Goal: Transaction & Acquisition: Book appointment/travel/reservation

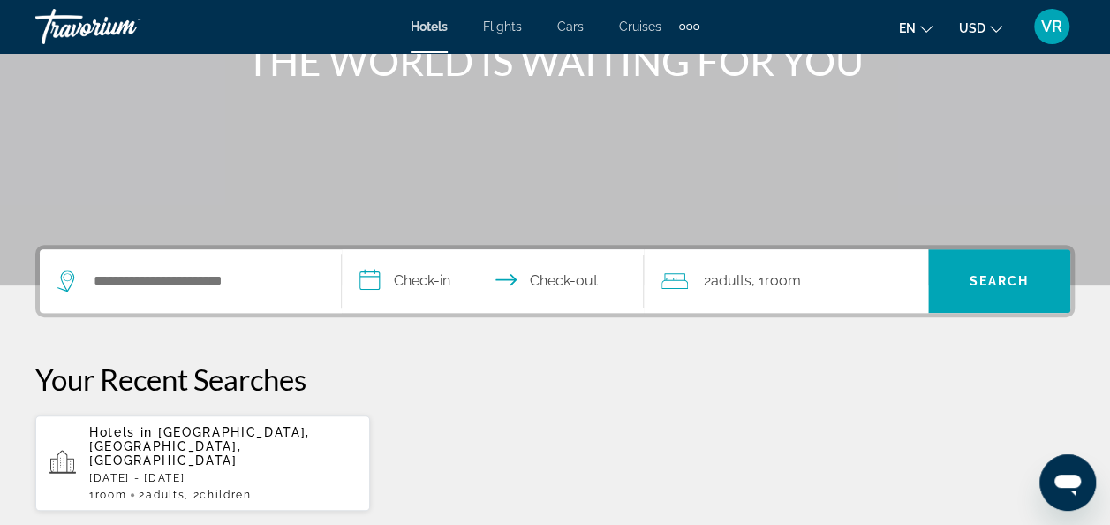
scroll to position [253, 0]
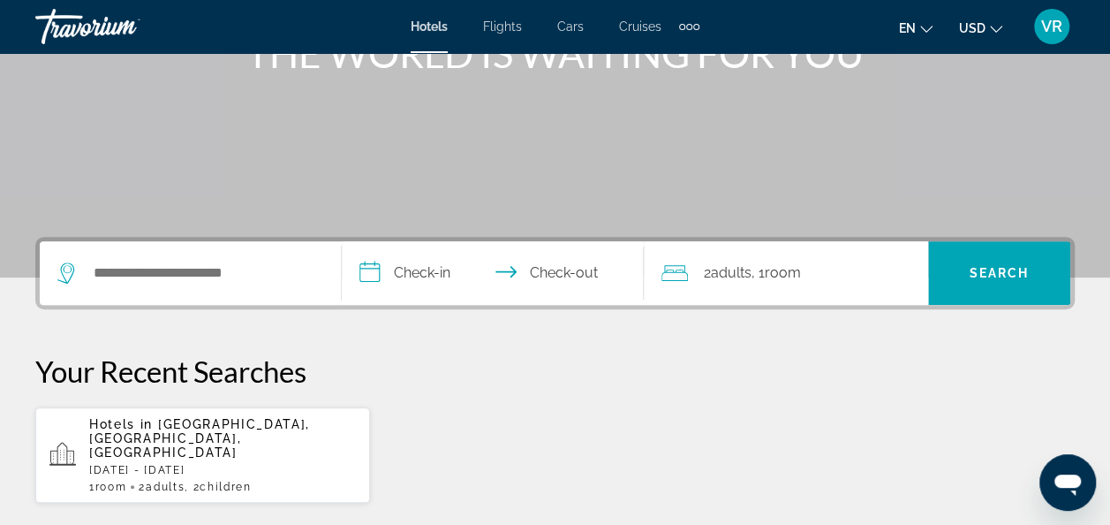
click at [445, 272] on input "**********" at bounding box center [496, 275] width 309 height 69
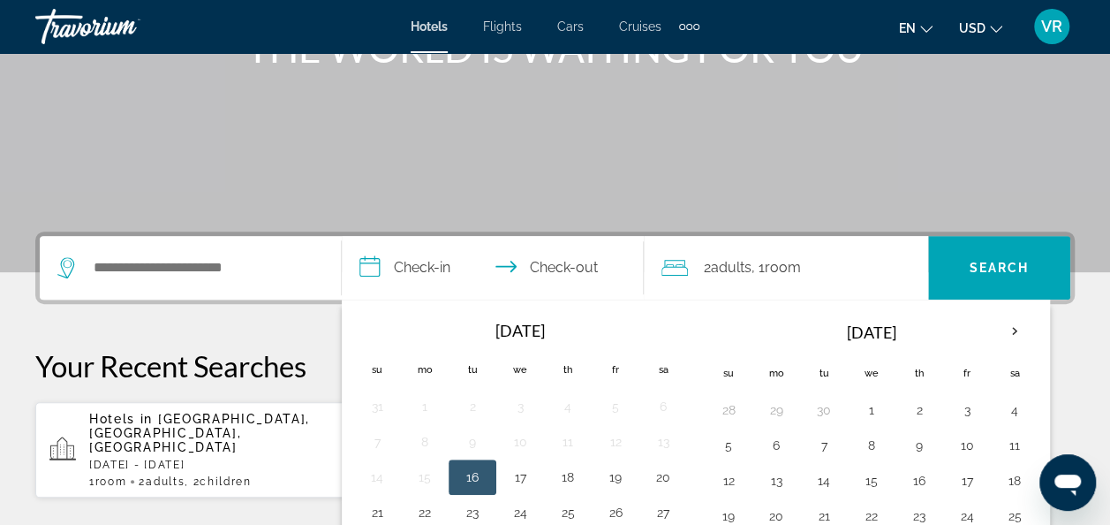
scroll to position [431, 0]
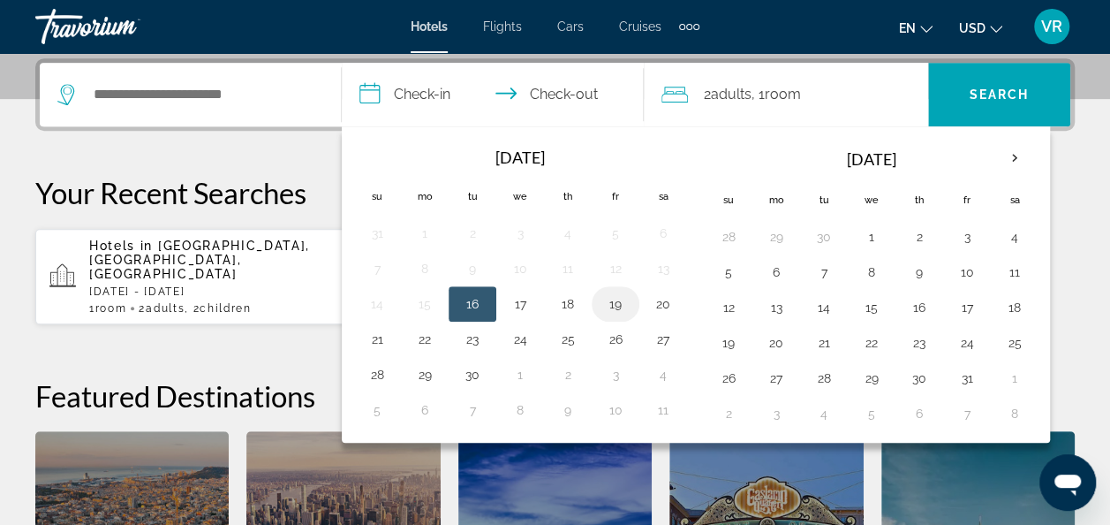
click at [608, 307] on button "19" at bounding box center [615, 303] width 28 height 25
click at [587, 96] on input "**********" at bounding box center [496, 97] width 309 height 69
click at [420, 345] on button "22" at bounding box center [425, 339] width 28 height 25
type input "**********"
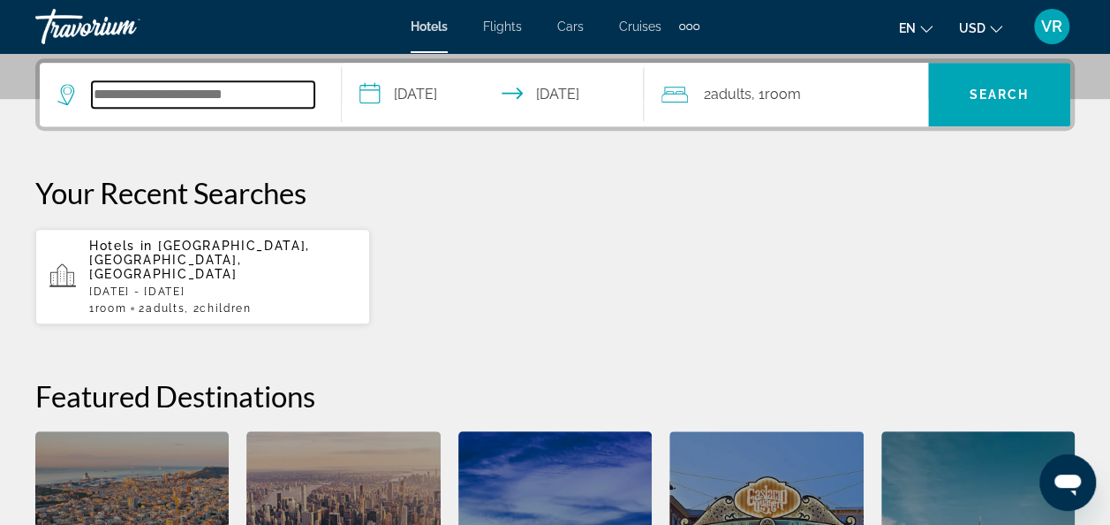
click at [291, 102] on input "Search widget" at bounding box center [203, 94] width 223 height 26
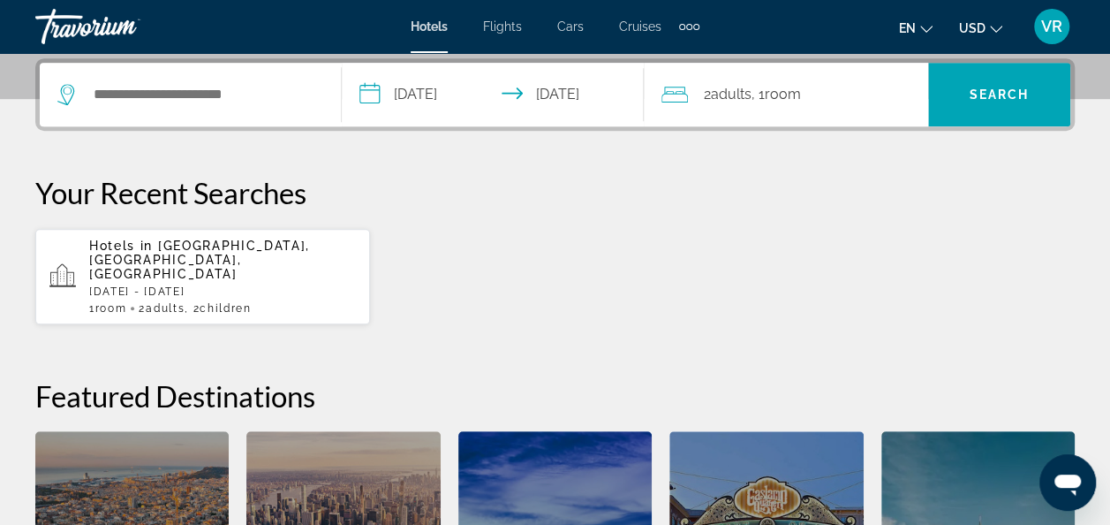
click at [753, 108] on div "2 Adult Adults , 1 Room rooms" at bounding box center [795, 95] width 267 height 64
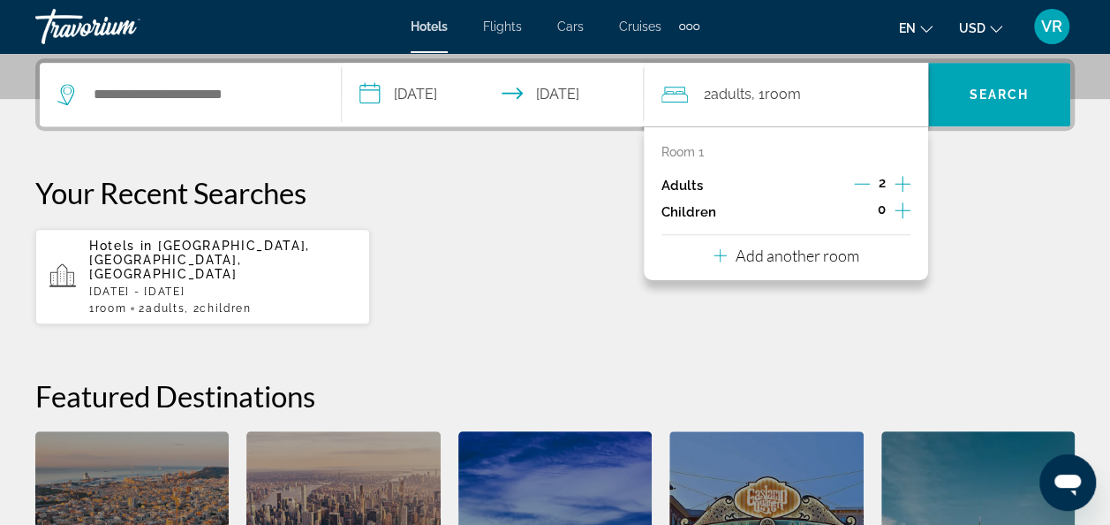
click at [855, 187] on icon "Decrement adults" at bounding box center [862, 184] width 16 height 16
click at [905, 217] on icon "Increment children" at bounding box center [903, 210] width 16 height 21
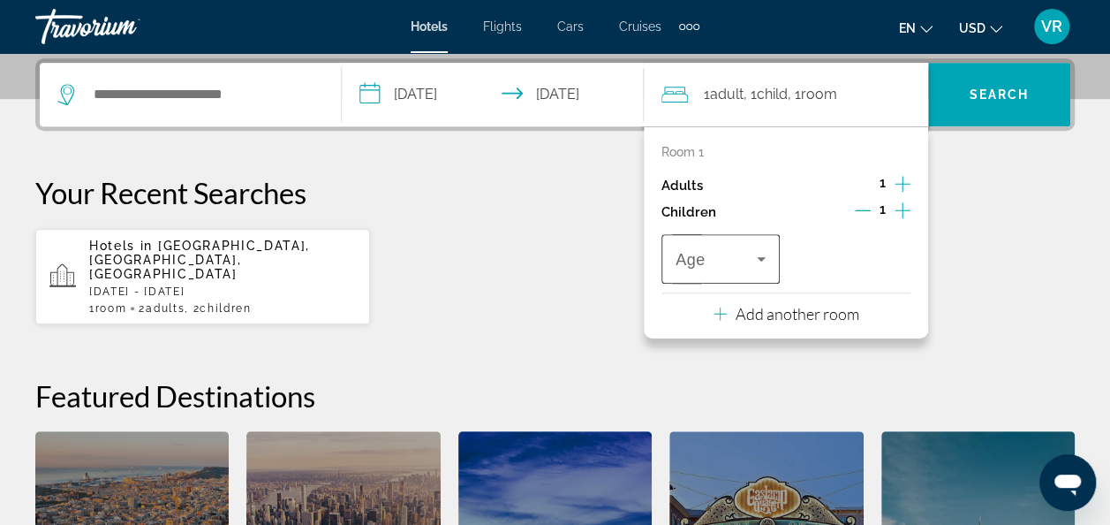
click at [749, 258] on span "Travelers: 1 adult, 1 child" at bounding box center [716, 258] width 81 height 21
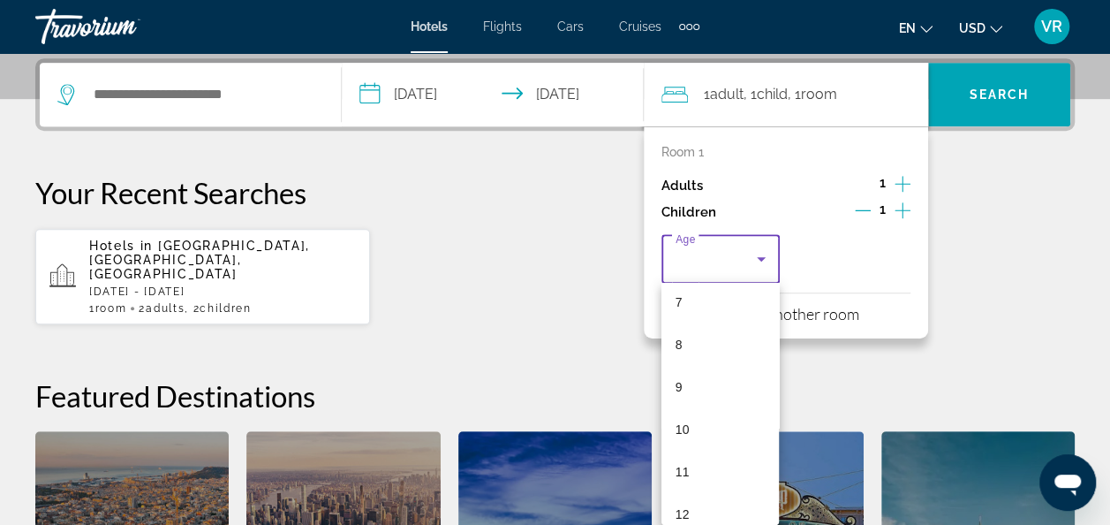
scroll to position [314, 0]
click at [719, 423] on mat-option "10" at bounding box center [721, 420] width 118 height 42
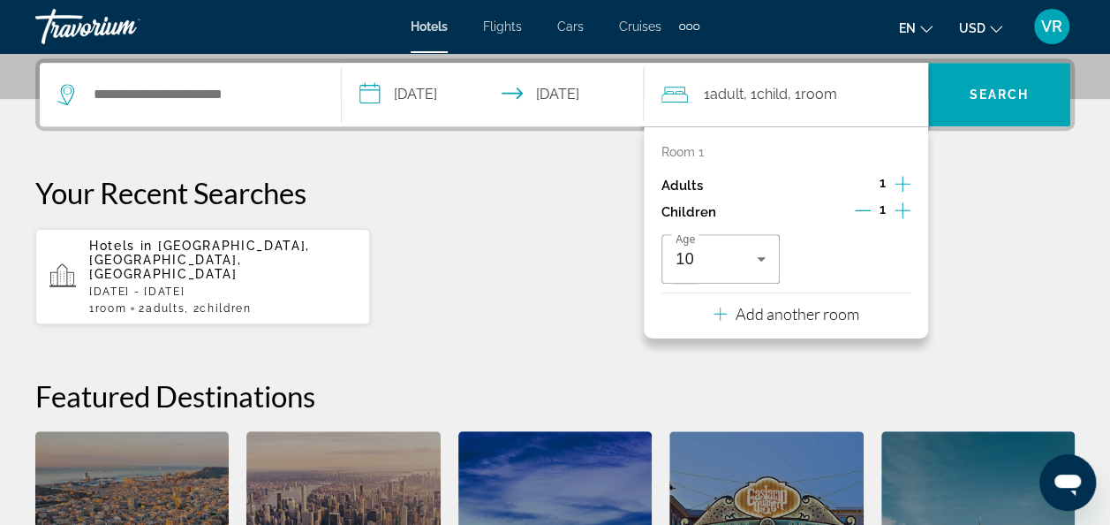
click at [1019, 272] on div "Hotels in [GEOGRAPHIC_DATA], [GEOGRAPHIC_DATA], [GEOGRAPHIC_DATA] [DATE] - [DAT…" at bounding box center [555, 276] width 1040 height 97
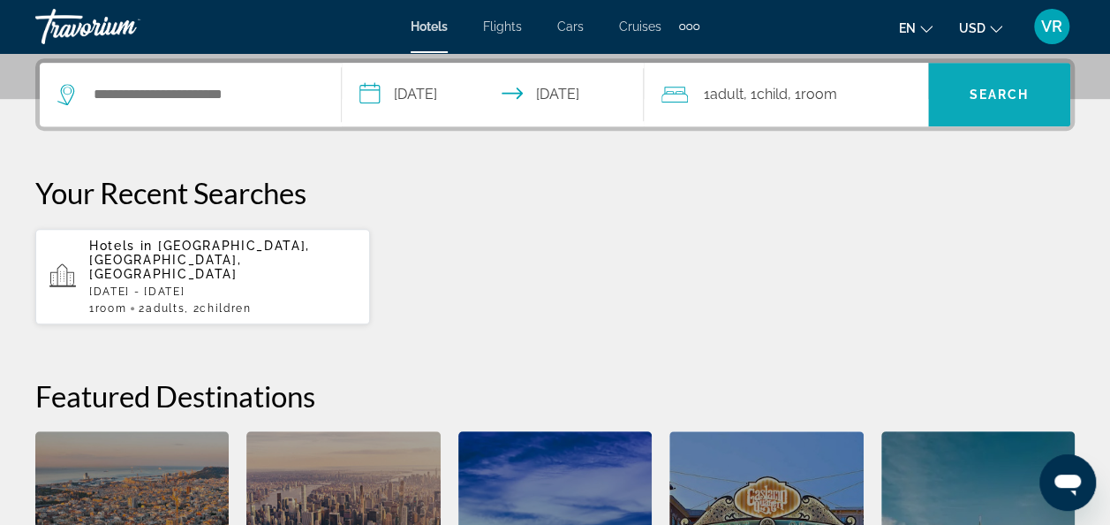
click at [1015, 93] on span "Search" at bounding box center [1000, 94] width 60 height 14
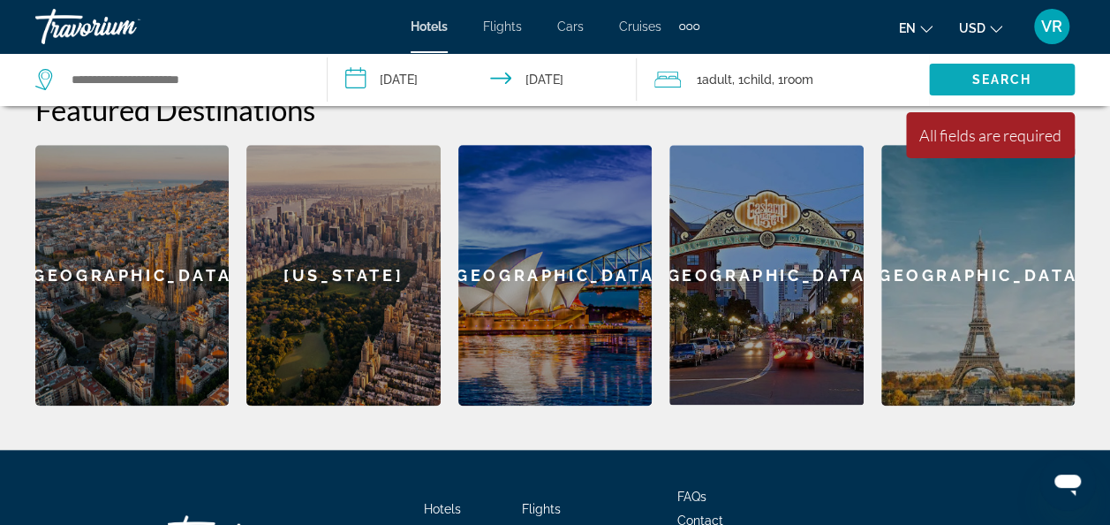
scroll to position [715, 0]
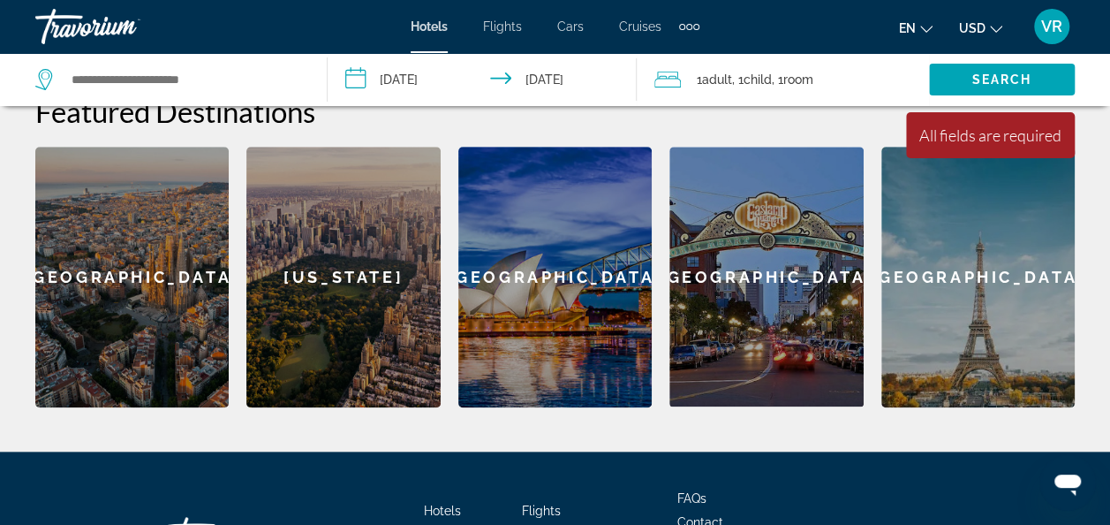
click at [580, 298] on div "[GEOGRAPHIC_DATA]" at bounding box center [554, 277] width 193 height 261
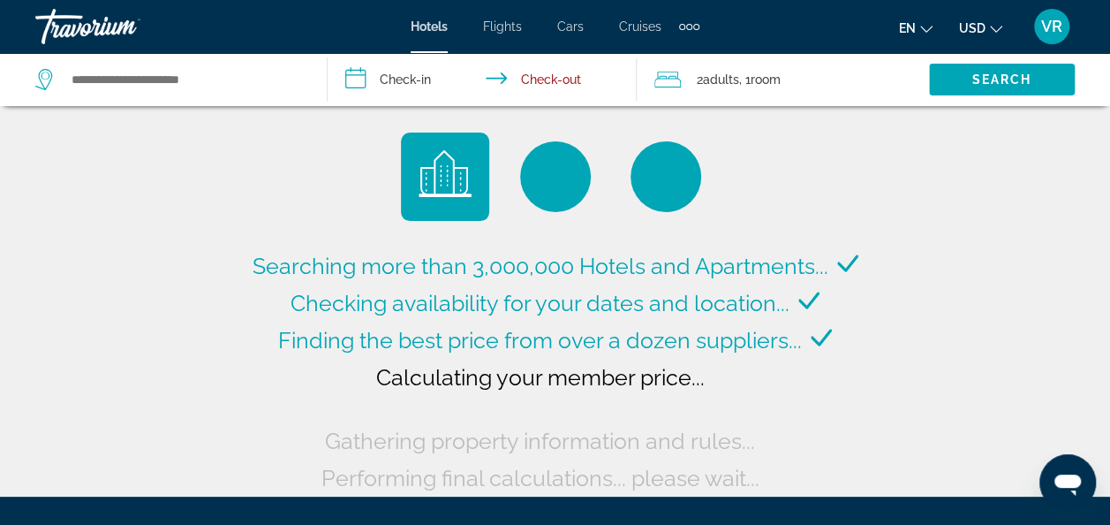
type input "**********"
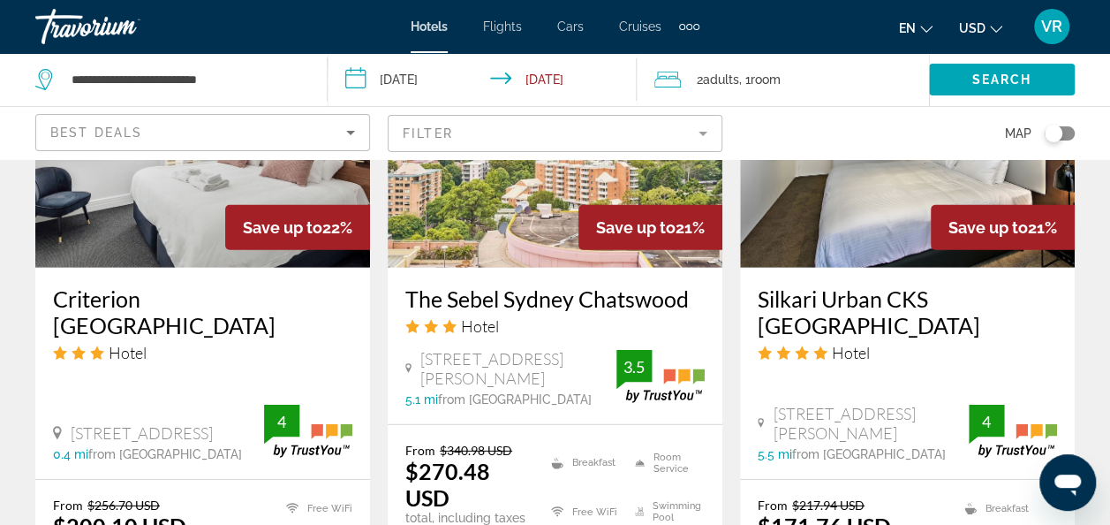
scroll to position [2434, 0]
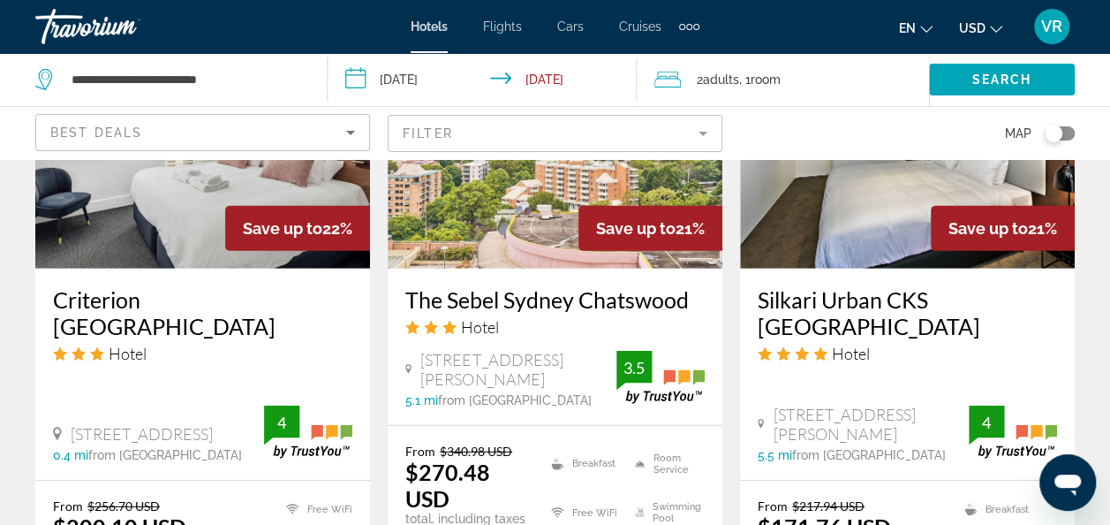
click at [428, 84] on input "**********" at bounding box center [486, 82] width 317 height 58
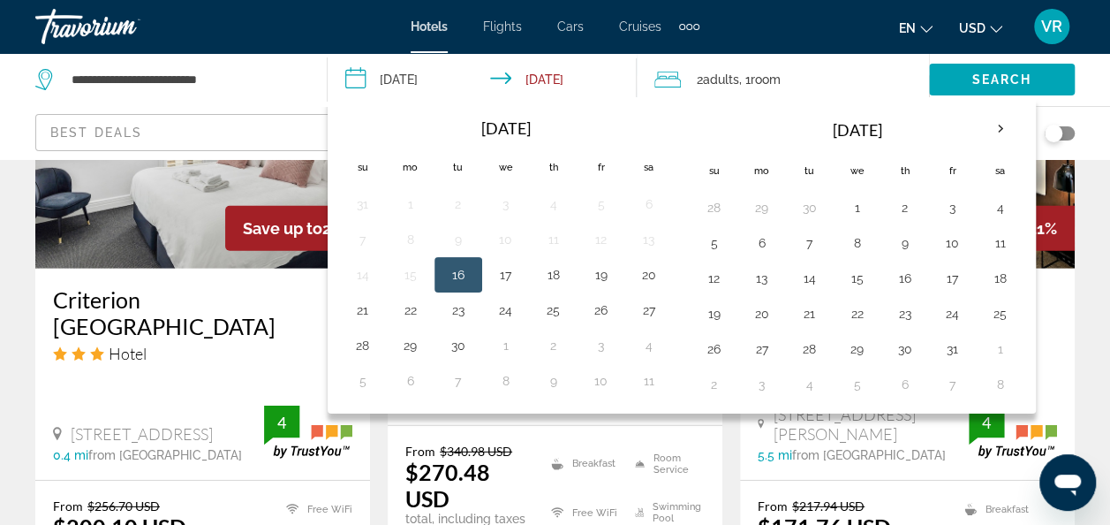
click at [458, 284] on button "16" at bounding box center [458, 274] width 28 height 25
click at [456, 279] on button "16" at bounding box center [458, 274] width 28 height 25
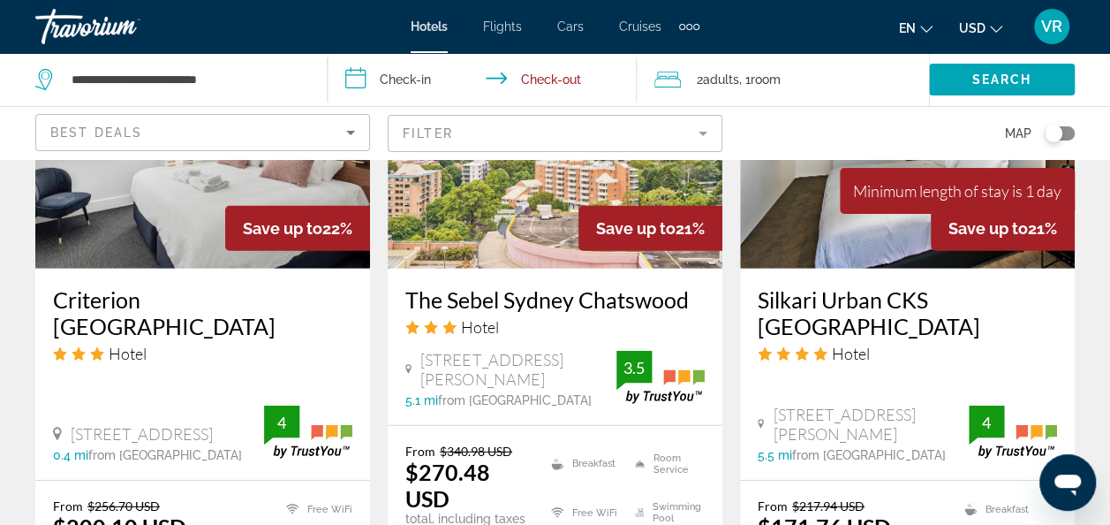
click at [413, 71] on input "**********" at bounding box center [486, 82] width 317 height 58
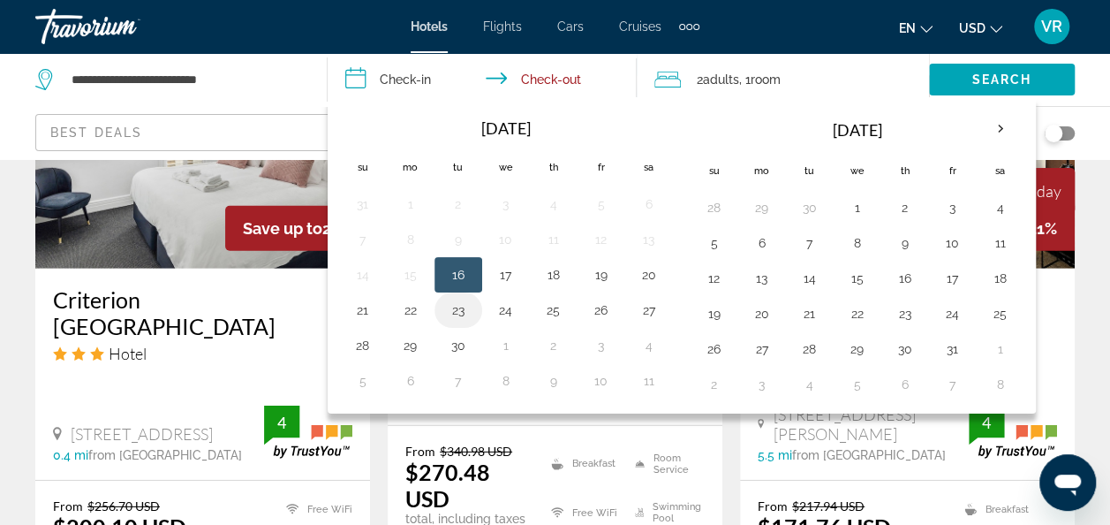
click at [452, 298] on button "23" at bounding box center [458, 310] width 28 height 25
click at [594, 274] on button "19" at bounding box center [601, 274] width 28 height 25
type input "**********"
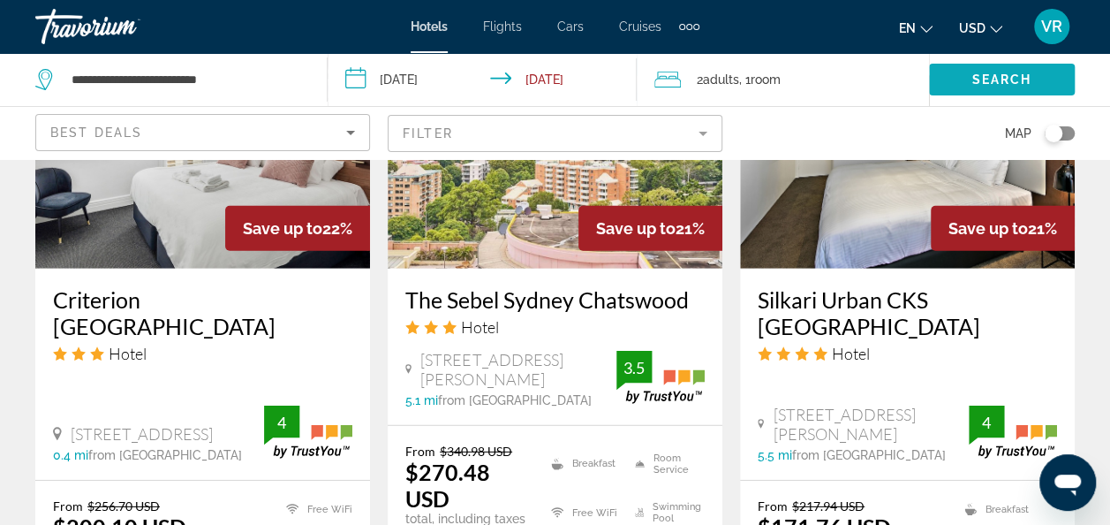
click at [998, 92] on span "Search widget" at bounding box center [1002, 79] width 146 height 42
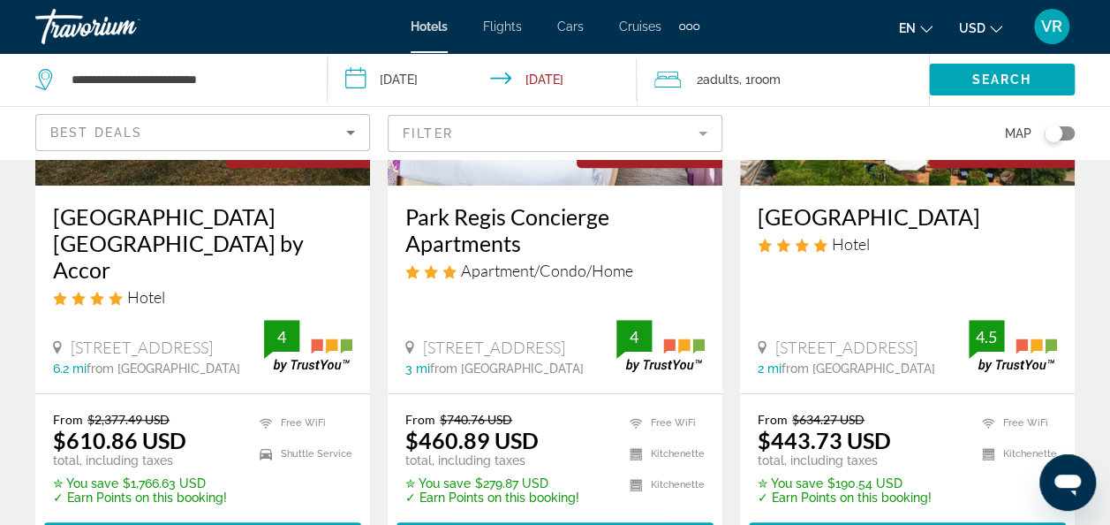
scroll to position [319, 0]
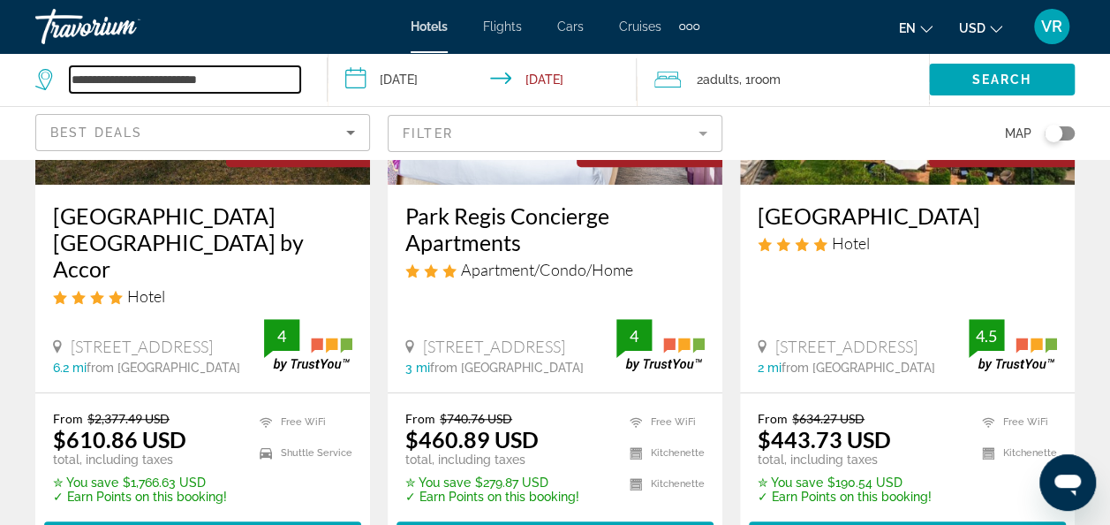
click at [281, 81] on input "**********" at bounding box center [185, 79] width 231 height 26
type input "*"
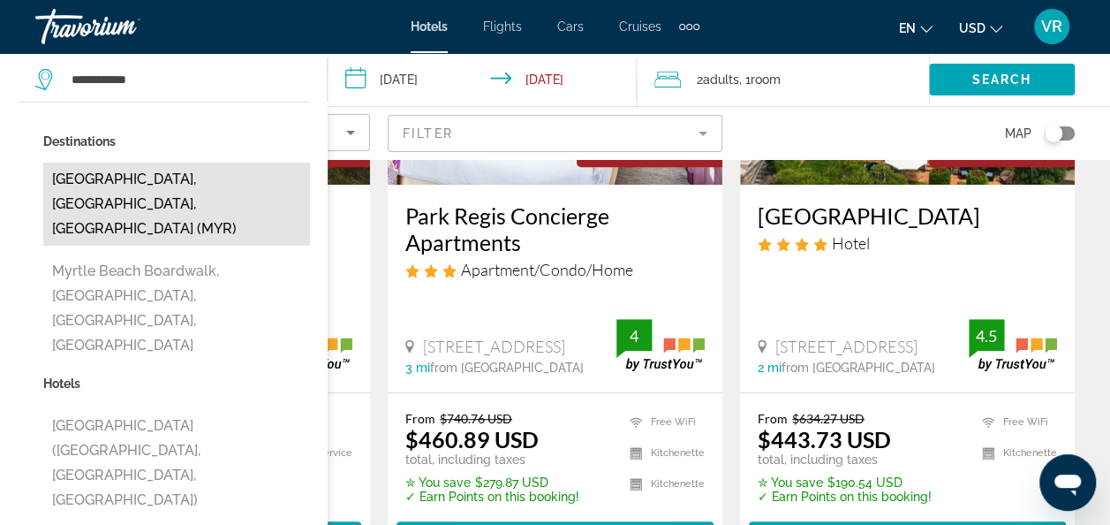
click at [182, 180] on button "[GEOGRAPHIC_DATA], [GEOGRAPHIC_DATA], [GEOGRAPHIC_DATA] (MYR)" at bounding box center [176, 204] width 267 height 83
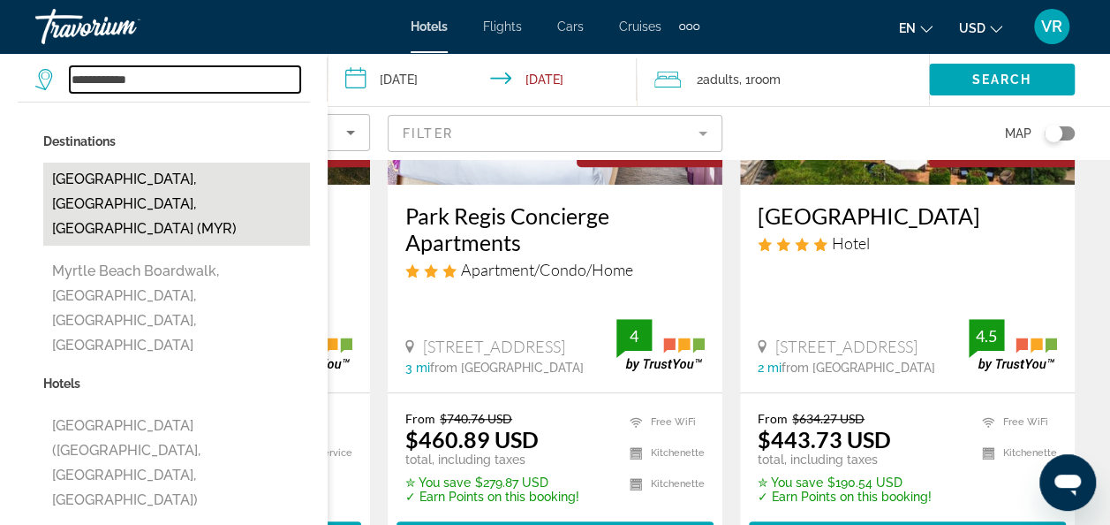
type input "**********"
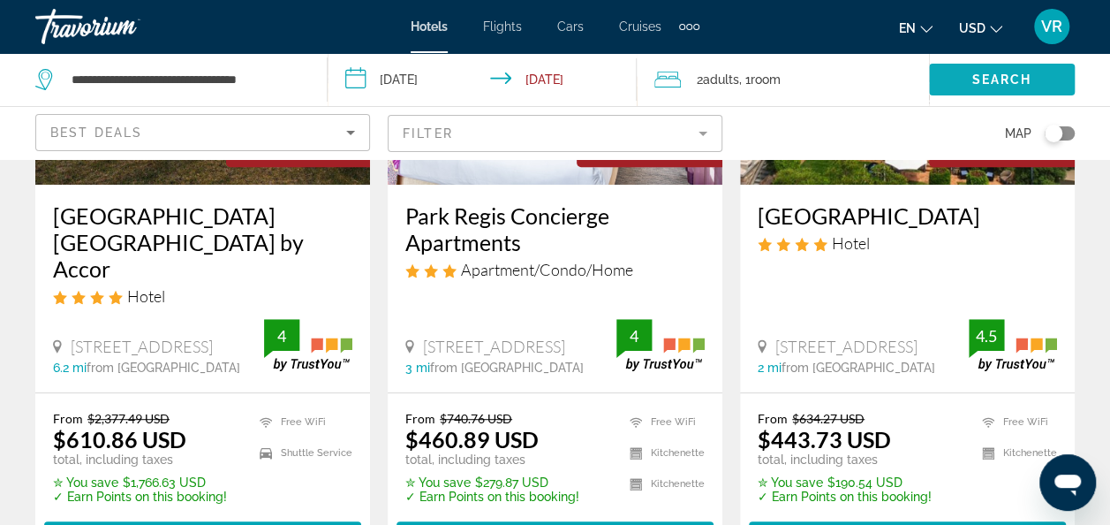
click at [1004, 90] on span "Search widget" at bounding box center [1002, 79] width 146 height 42
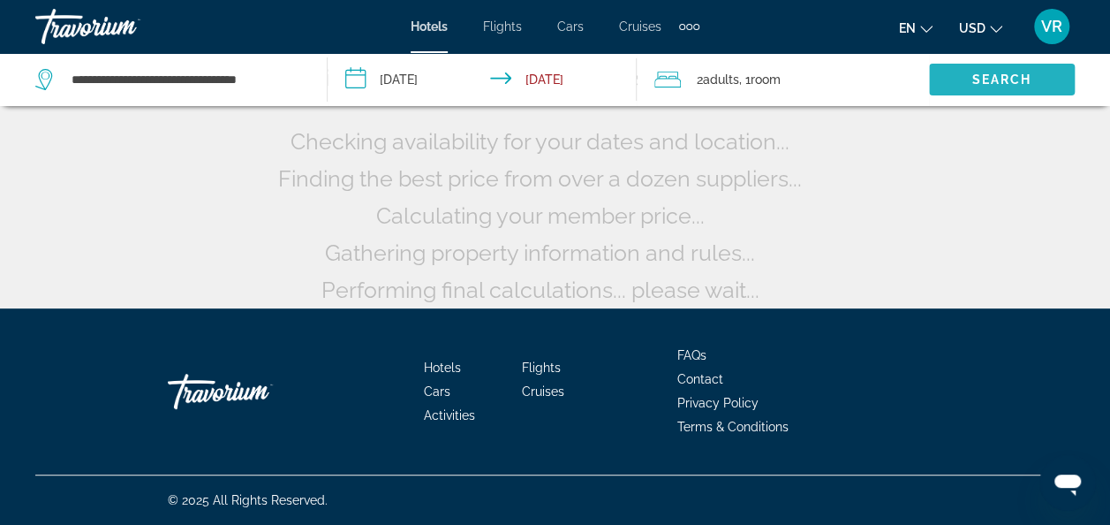
scroll to position [142, 0]
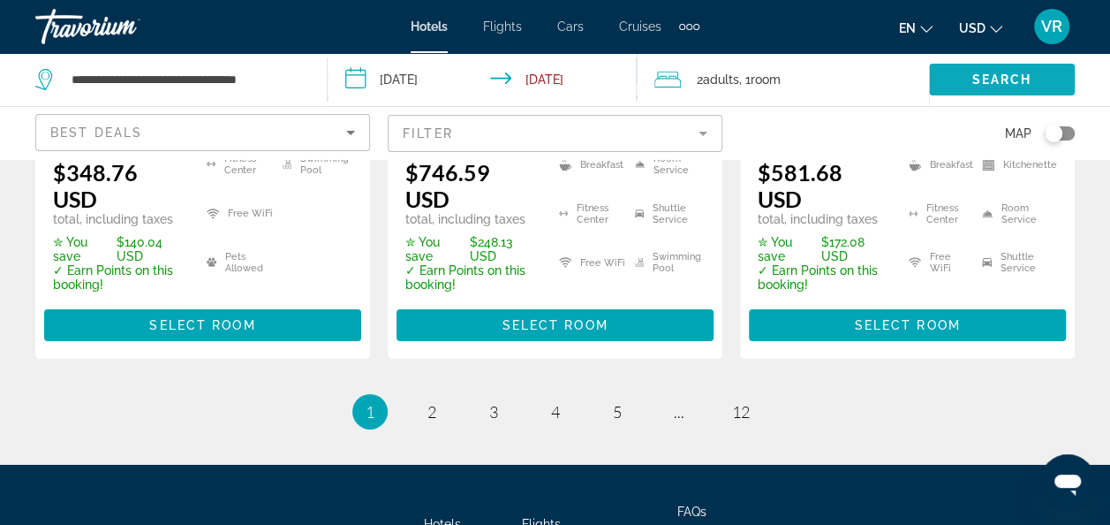
scroll to position [2764, 0]
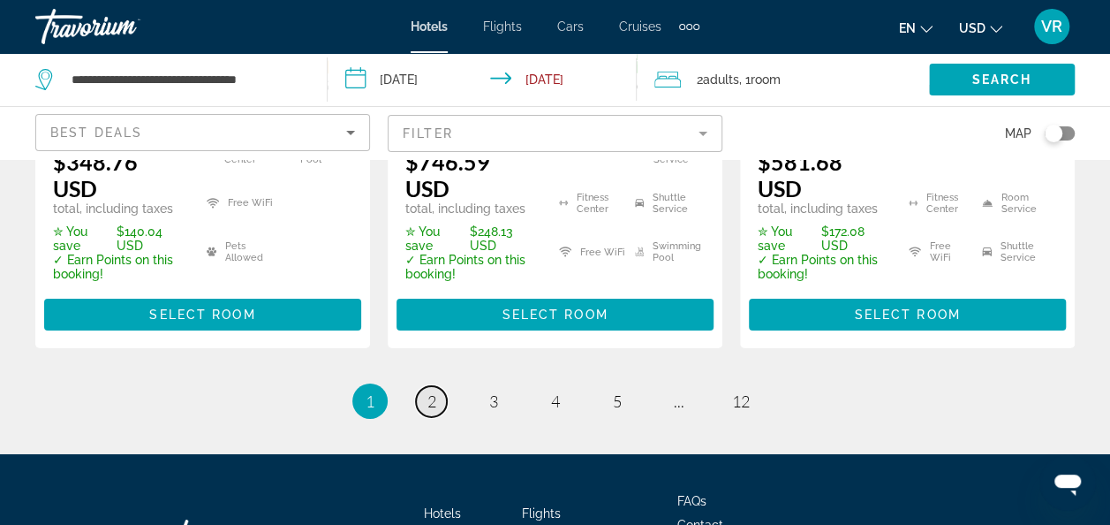
click at [432, 394] on link "page 2" at bounding box center [431, 401] width 31 height 31
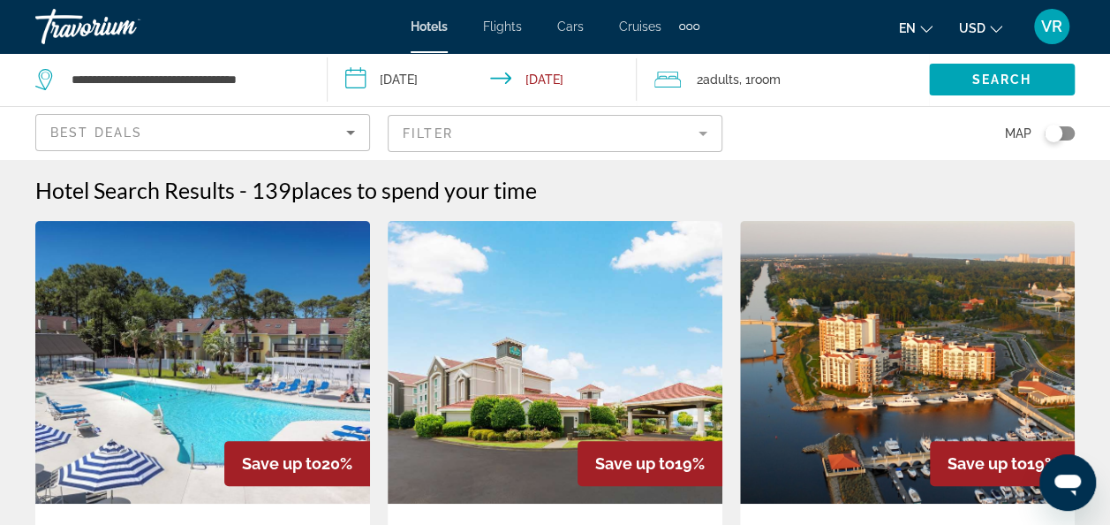
click at [695, 132] on mat-form-field "Filter" at bounding box center [555, 133] width 335 height 37
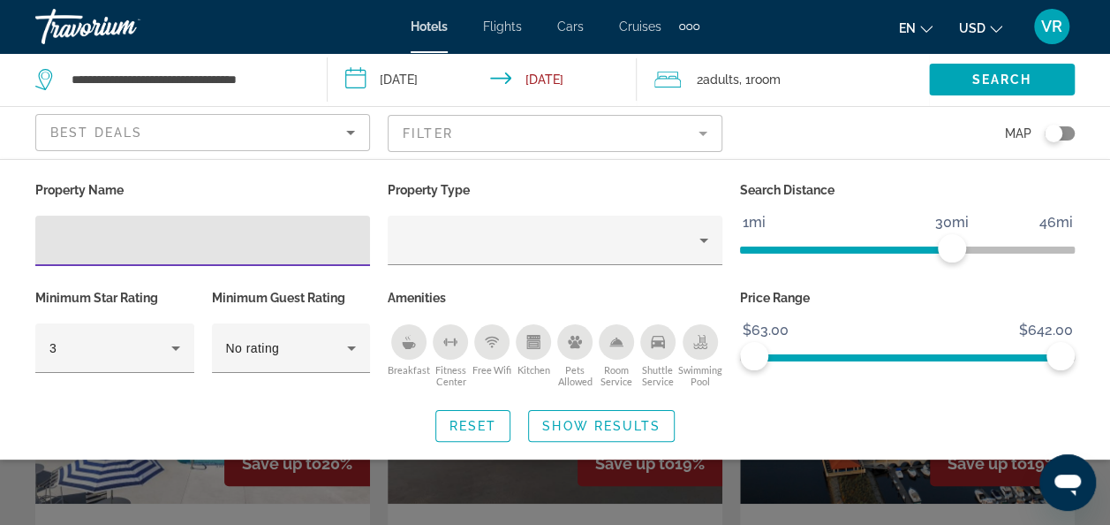
click at [351, 139] on icon "Sort by" at bounding box center [350, 132] width 21 height 21
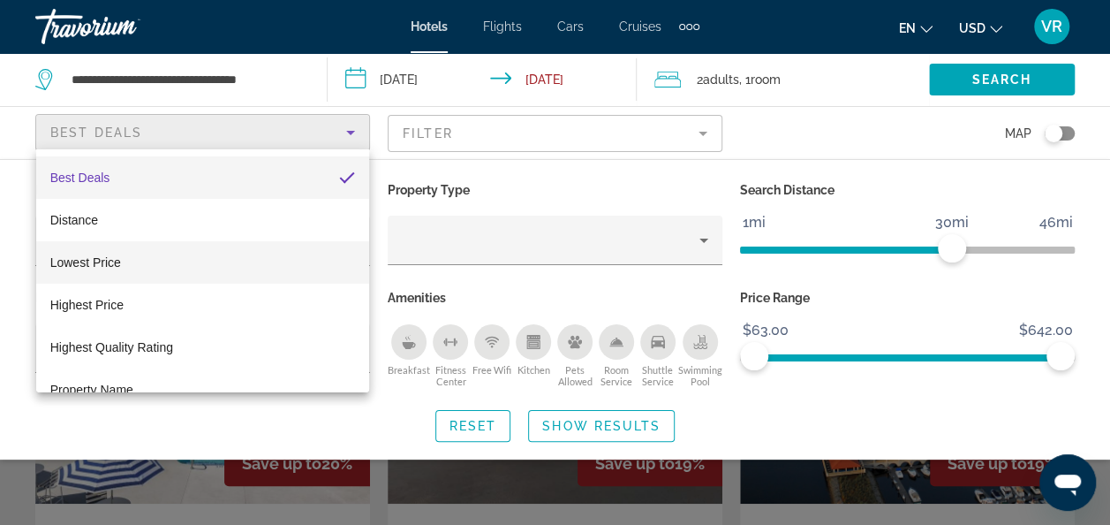
click at [261, 263] on mat-option "Lowest Price" at bounding box center [203, 262] width 334 height 42
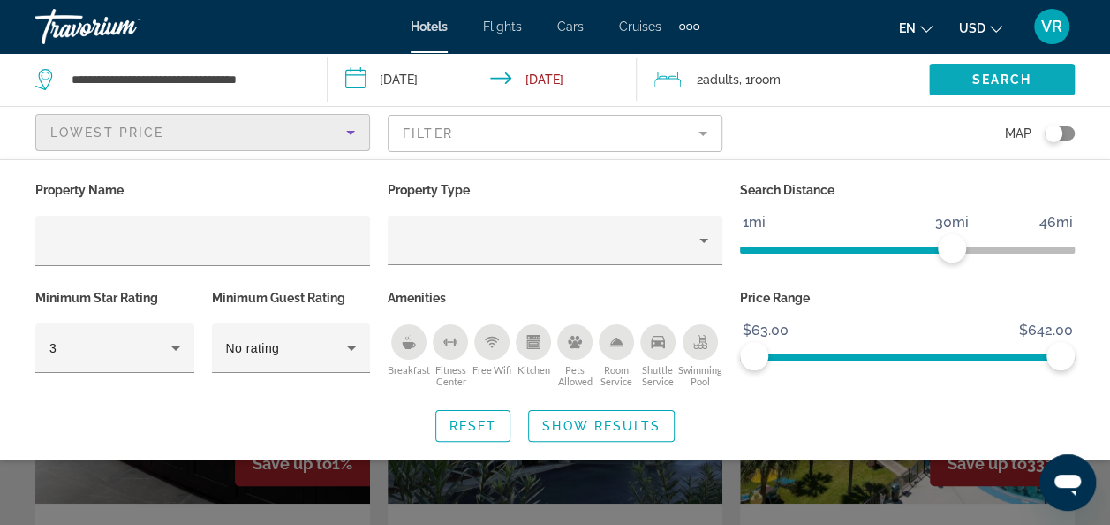
click at [984, 87] on span "Search widget" at bounding box center [1002, 79] width 146 height 42
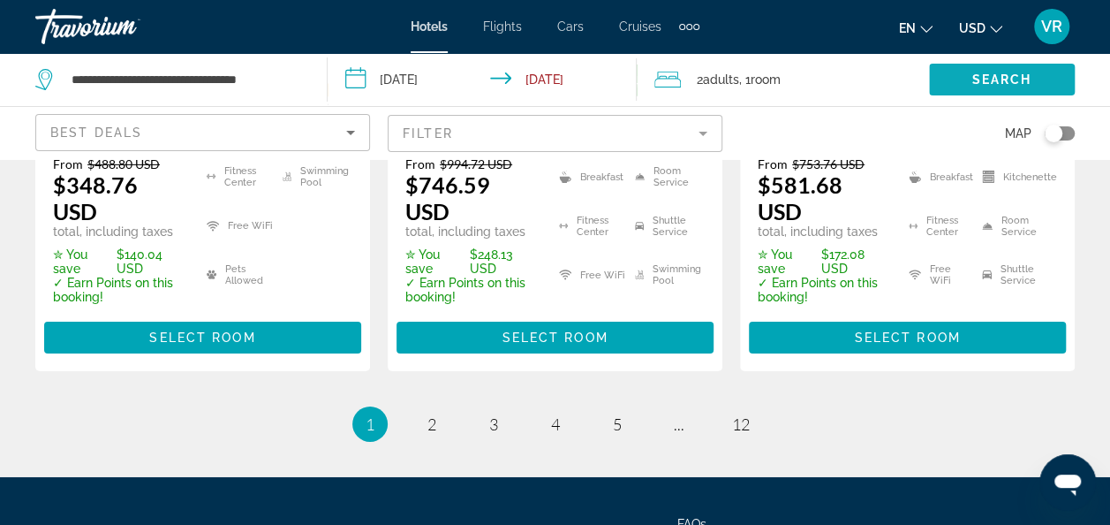
scroll to position [2743, 0]
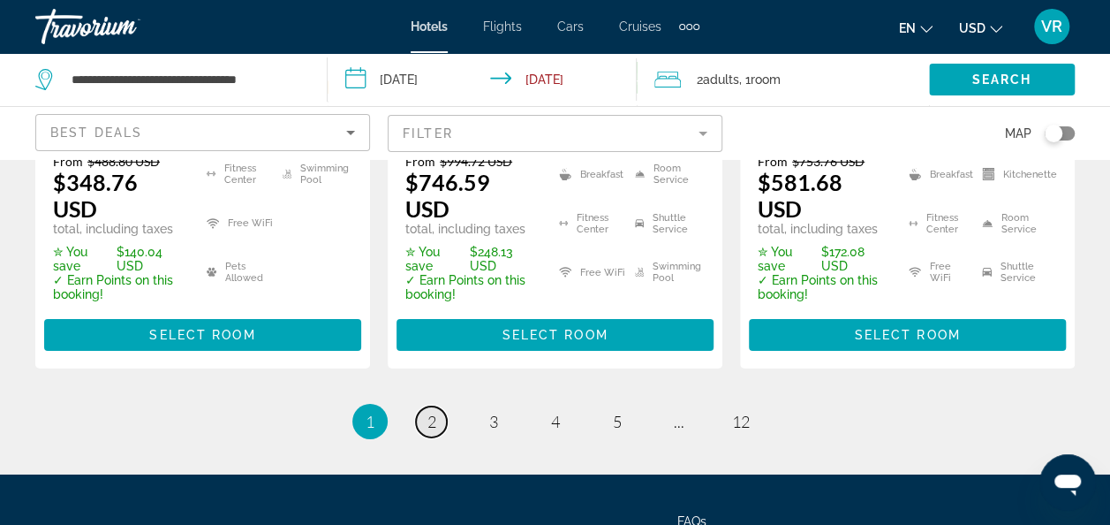
click at [422, 406] on link "page 2" at bounding box center [431, 421] width 31 height 31
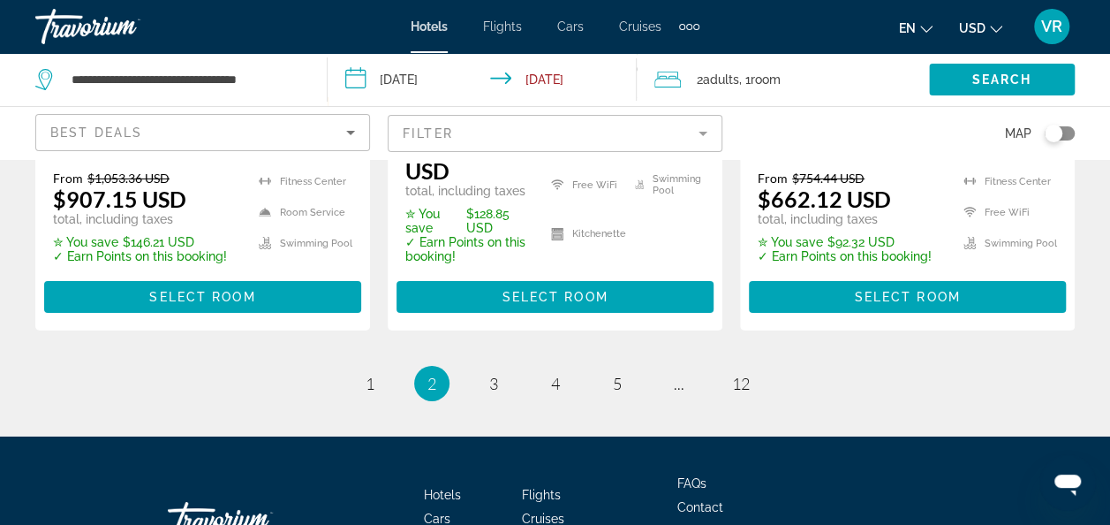
scroll to position [2891, 0]
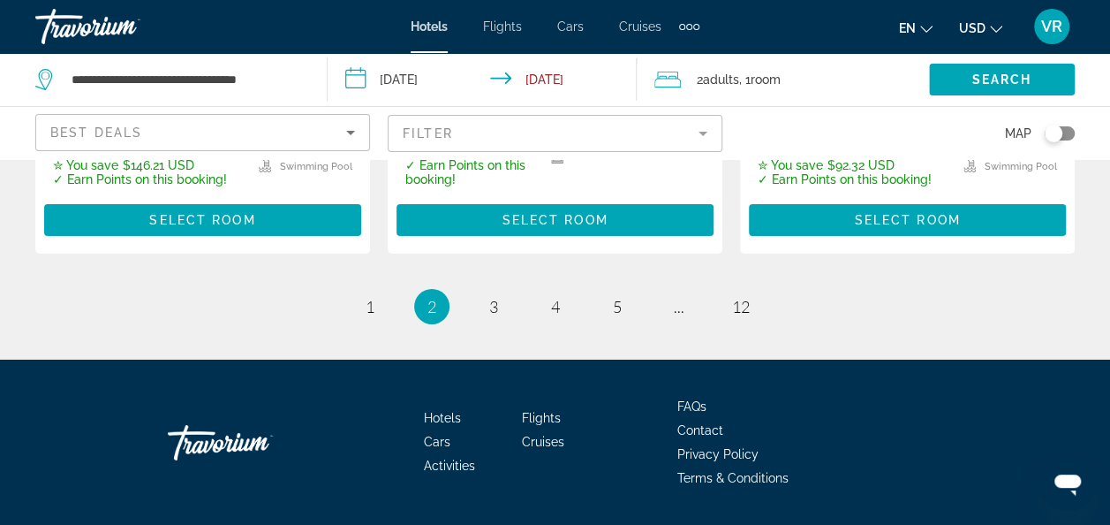
click at [480, 289] on li "page 3" at bounding box center [493, 306] width 35 height 35
click at [496, 291] on link "page 3" at bounding box center [493, 306] width 31 height 31
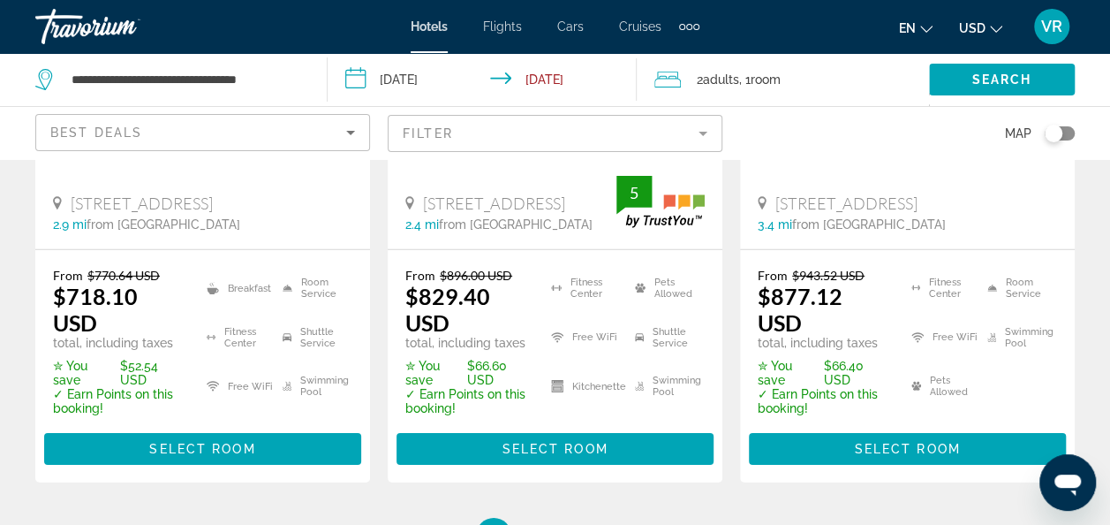
scroll to position [2657, 0]
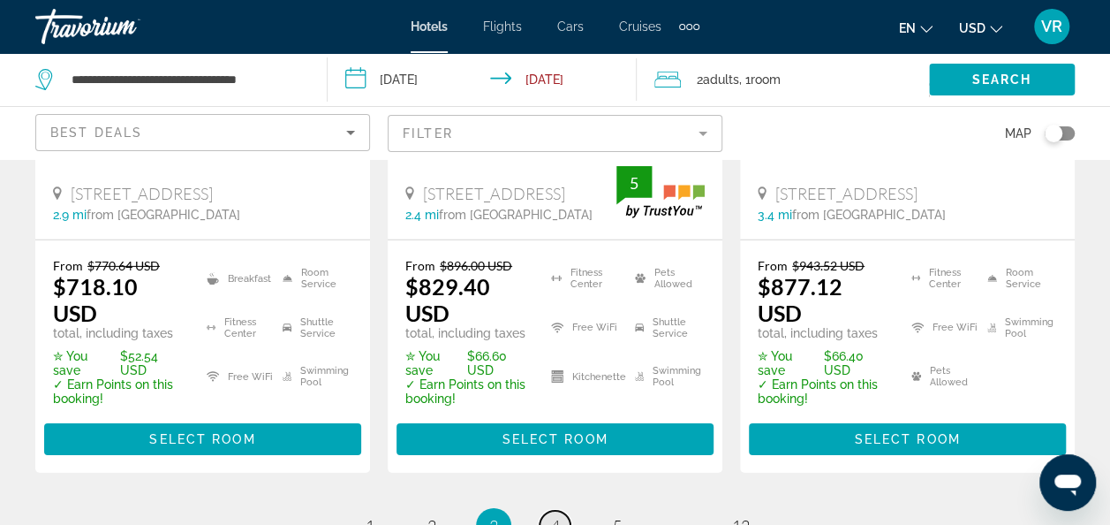
click at [558, 516] on span "4" at bounding box center [555, 525] width 9 height 19
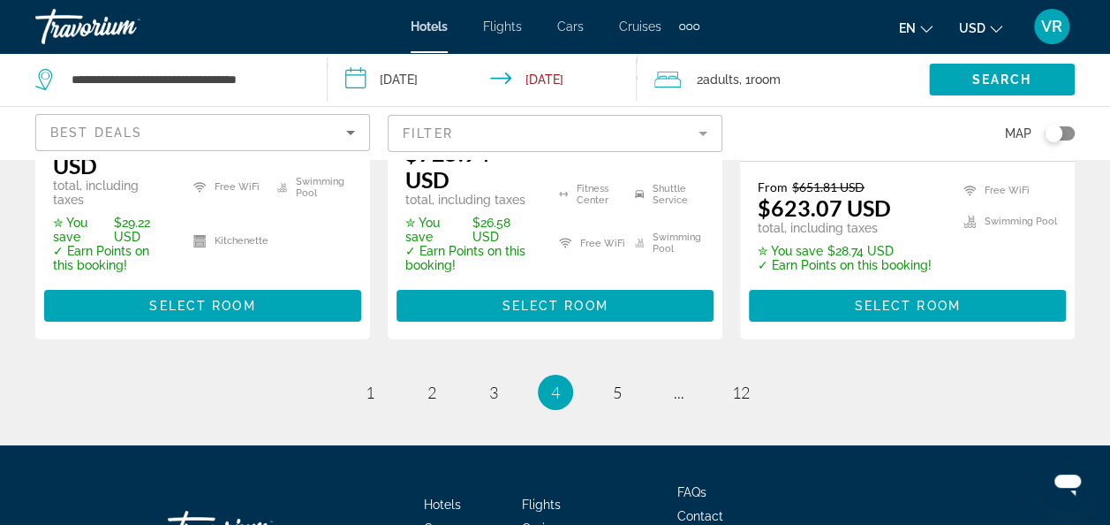
scroll to position [2812, 0]
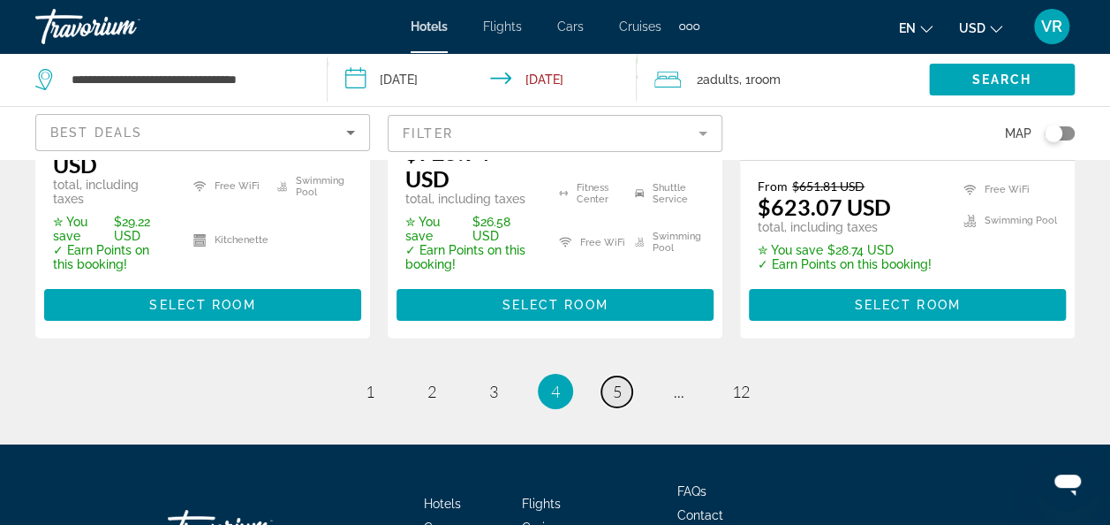
click at [615, 382] on span "5" at bounding box center [617, 391] width 9 height 19
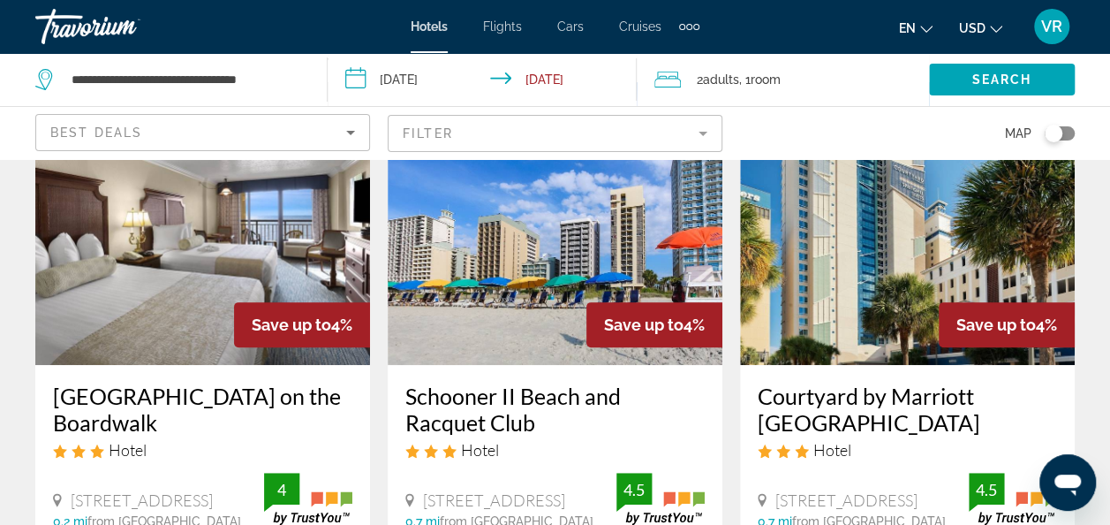
scroll to position [141, 0]
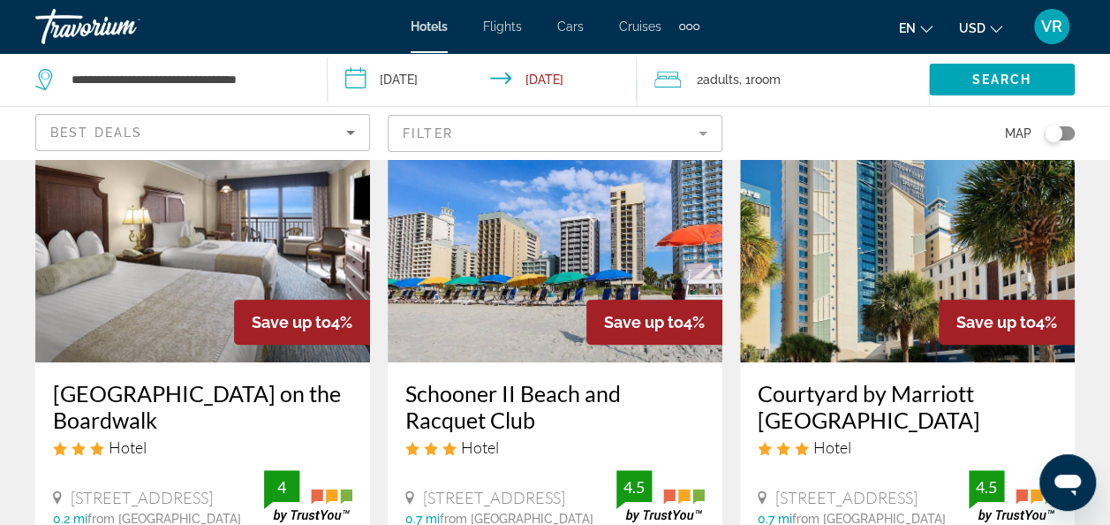
click at [897, 468] on div "Courtyard by Marriott [GEOGRAPHIC_DATA] Hotel" at bounding box center [907, 425] width 299 height 90
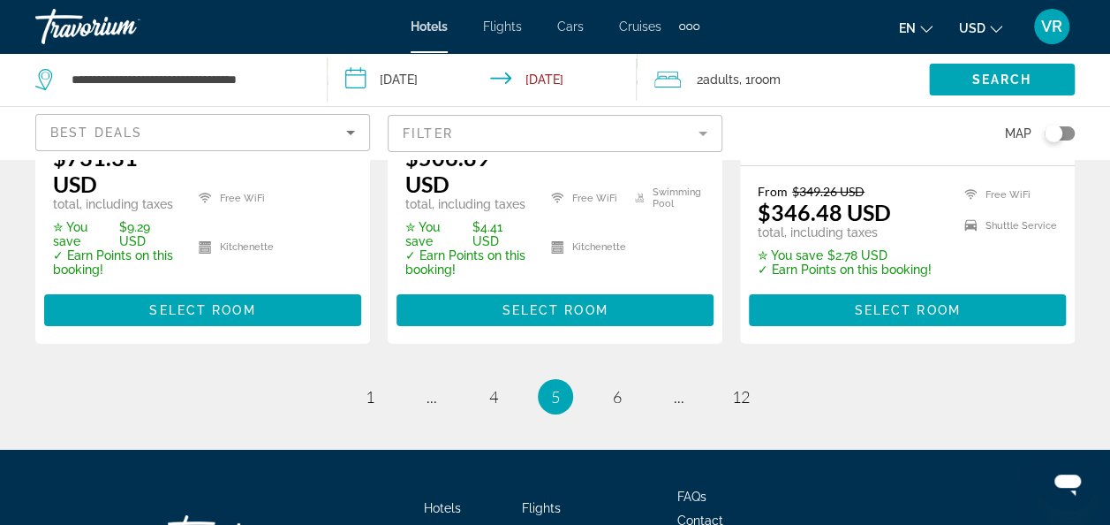
scroll to position [2792, 0]
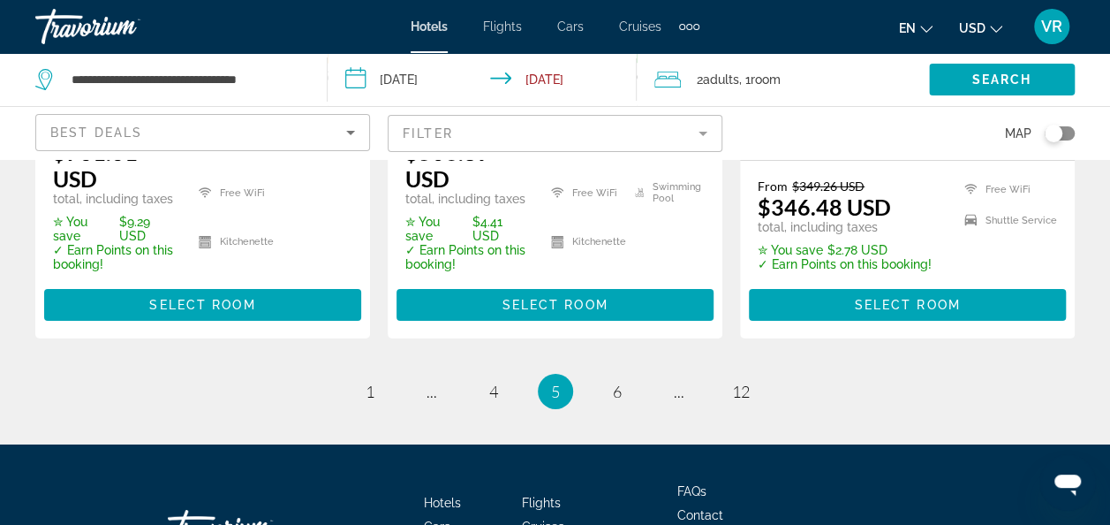
click at [615, 374] on li "page 6" at bounding box center [617, 391] width 35 height 35
click at [606, 375] on link "page 6" at bounding box center [616, 390] width 31 height 31
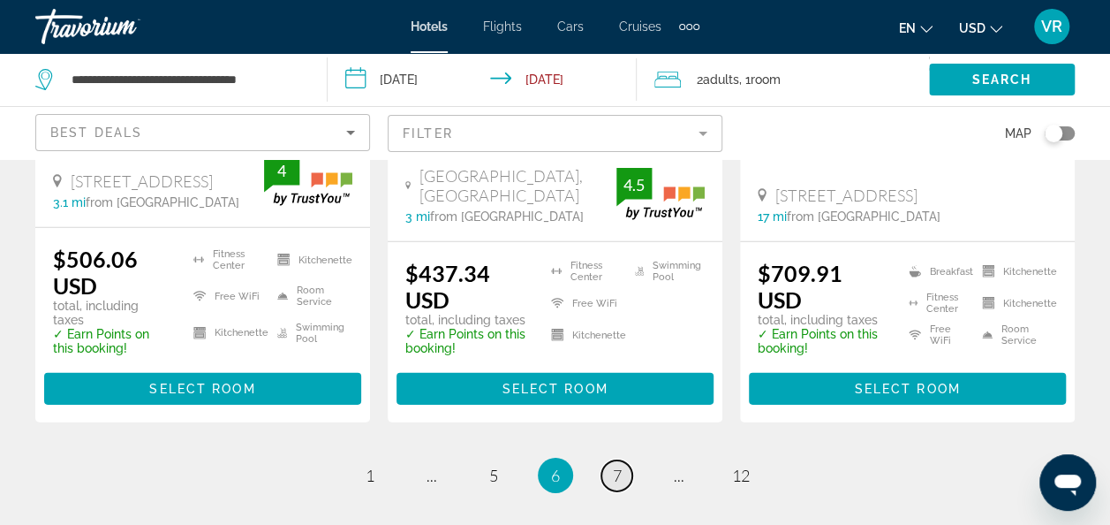
scroll to position [2516, 0]
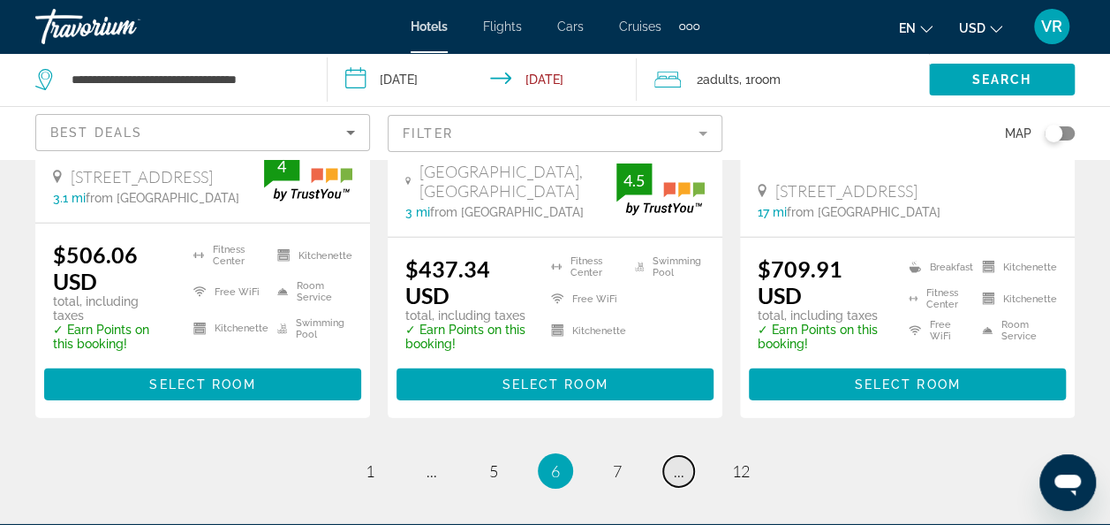
click at [682, 461] on span "..." at bounding box center [679, 470] width 11 height 19
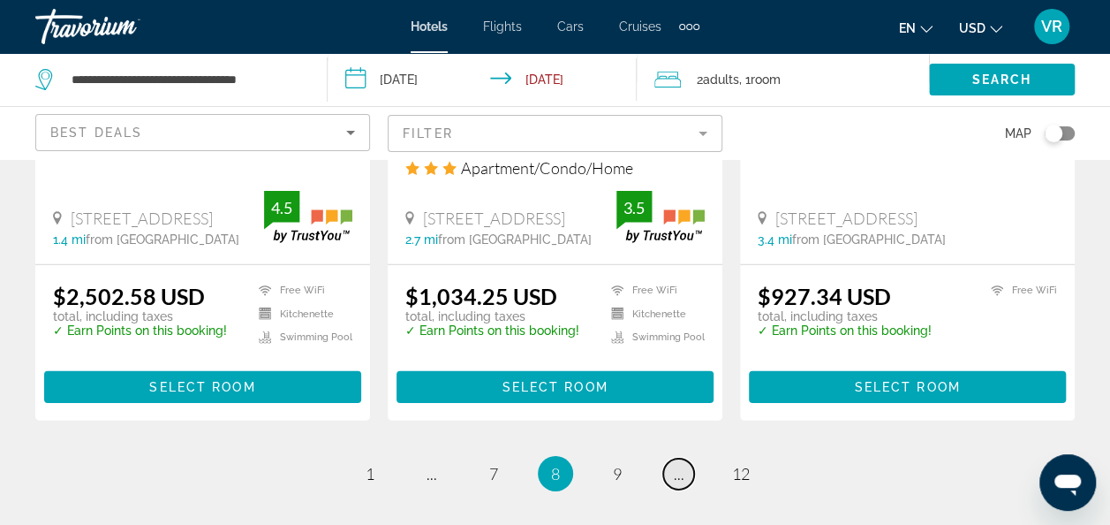
scroll to position [2526, 0]
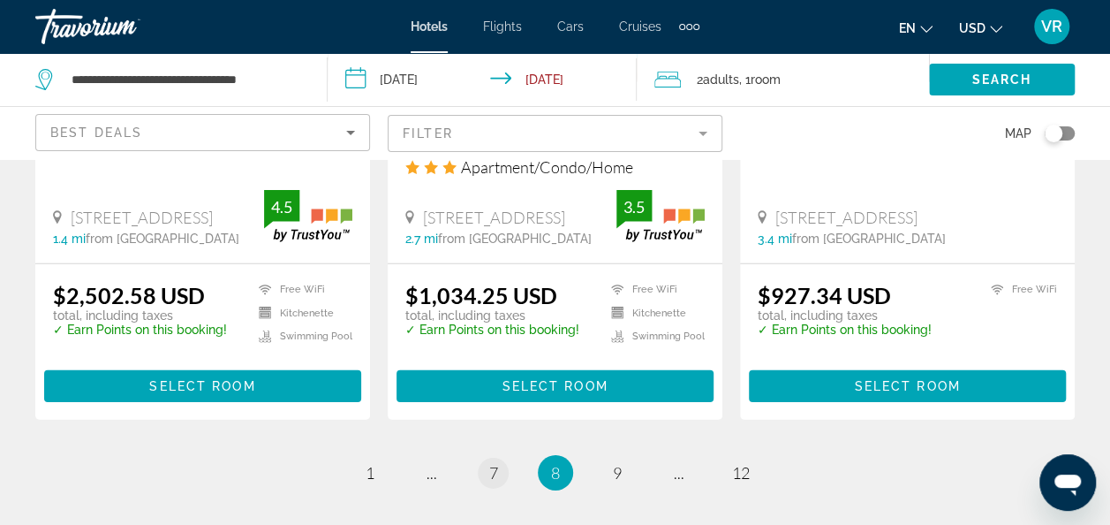
click at [495, 463] on span "7" at bounding box center [493, 472] width 9 height 19
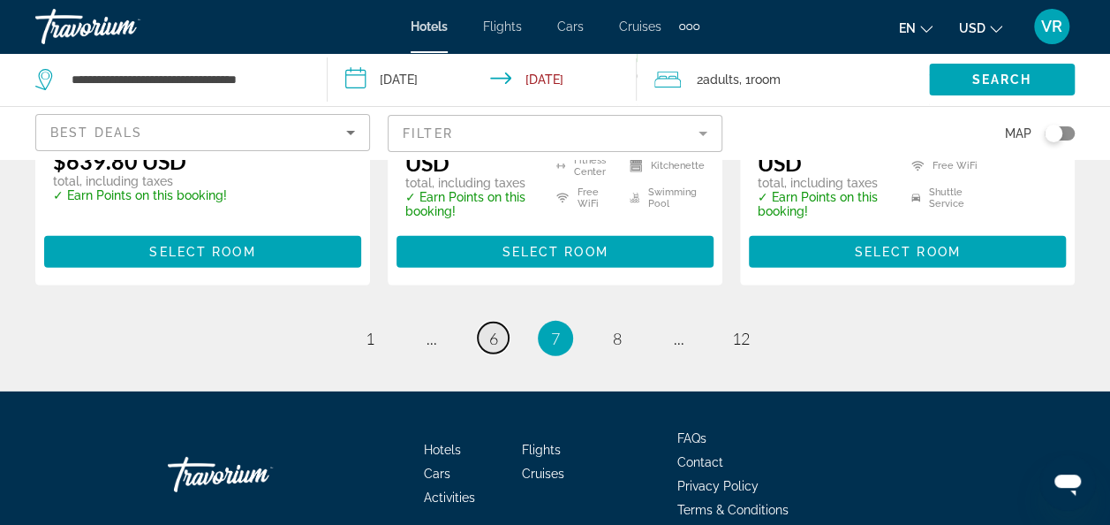
scroll to position [2569, 0]
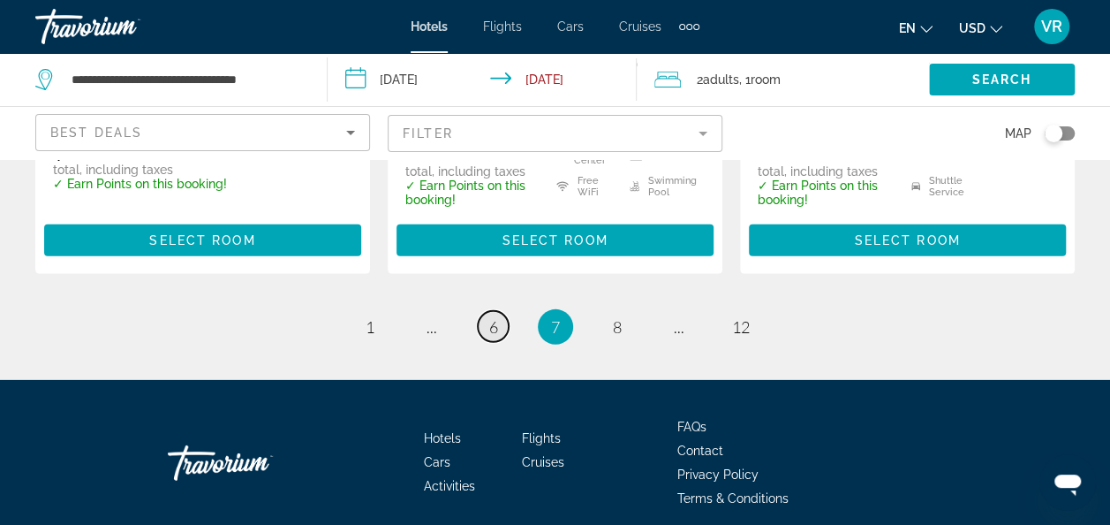
click at [498, 342] on link "page 6" at bounding box center [493, 326] width 31 height 31
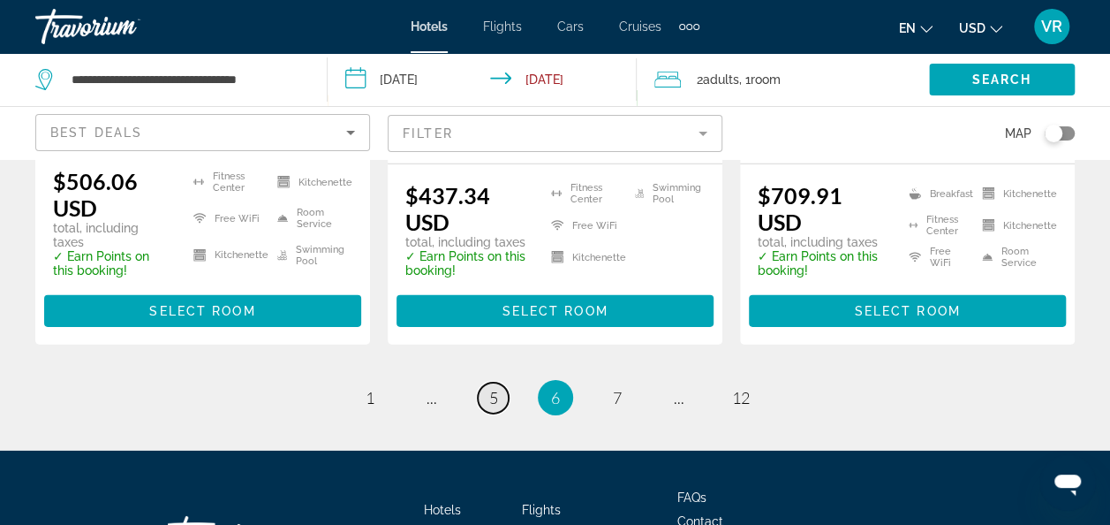
scroll to position [2705, 0]
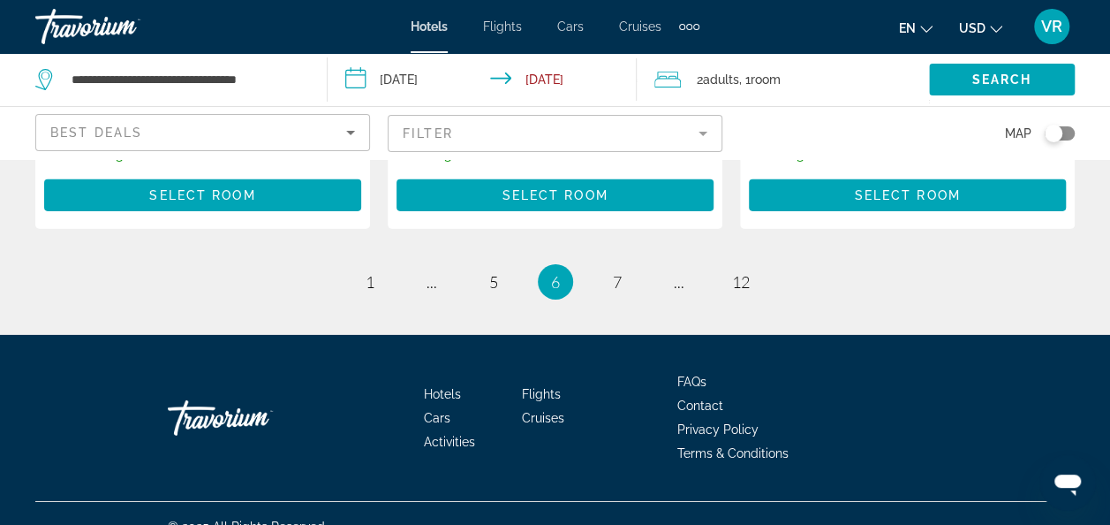
click at [692, 269] on ul "6 / 12 page 1 page ... page 5 You're on page 6 page 7 page ... page 12" at bounding box center [555, 281] width 1040 height 35
click at [671, 267] on link "page ..." at bounding box center [678, 282] width 31 height 31
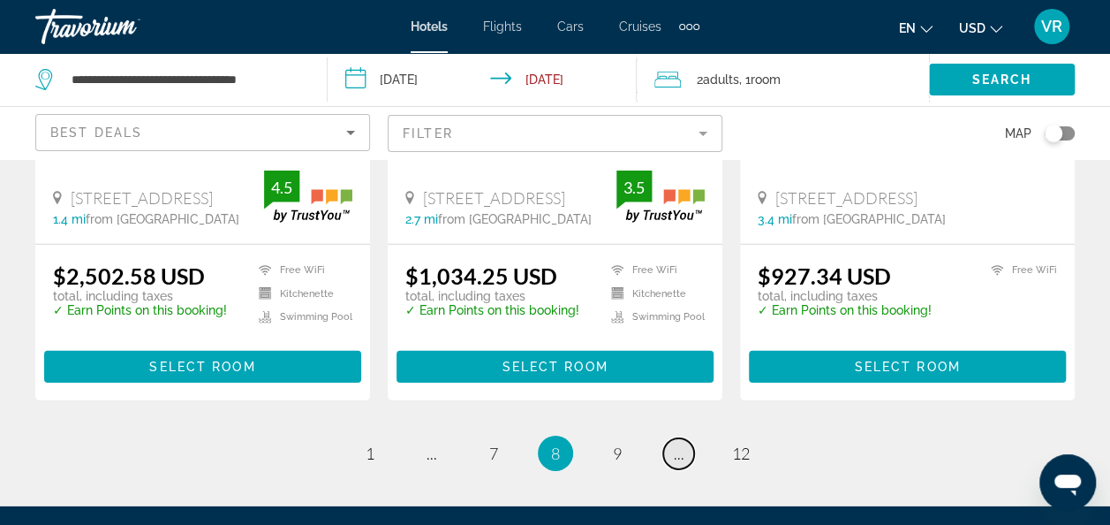
scroll to position [2554, 0]
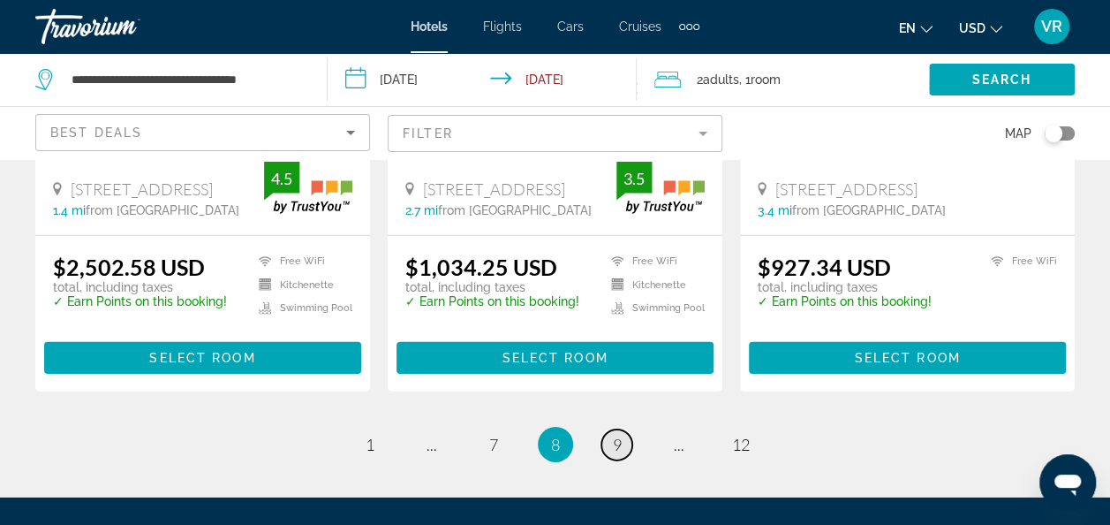
click at [627, 429] on link "page 9" at bounding box center [616, 444] width 31 height 31
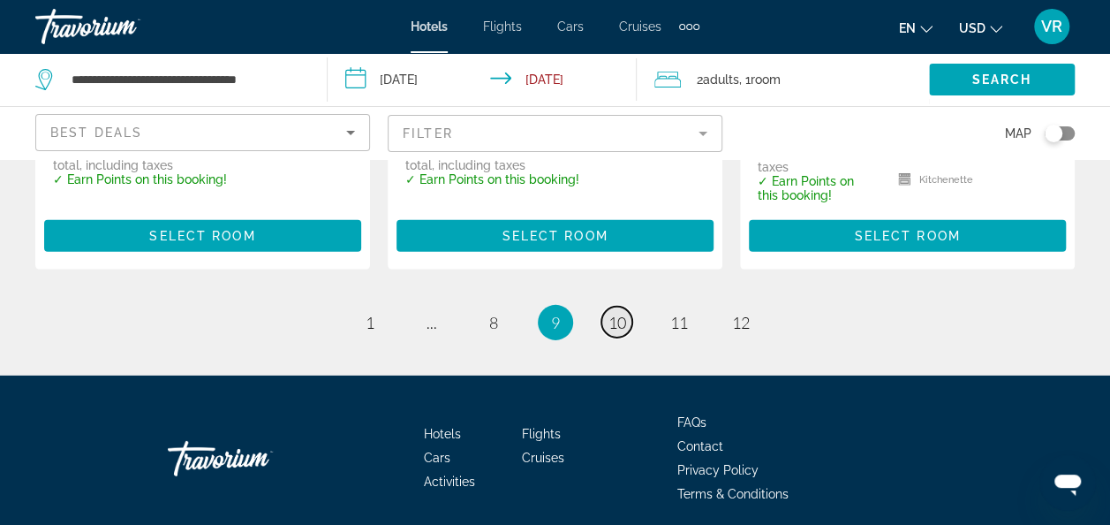
scroll to position [2645, 0]
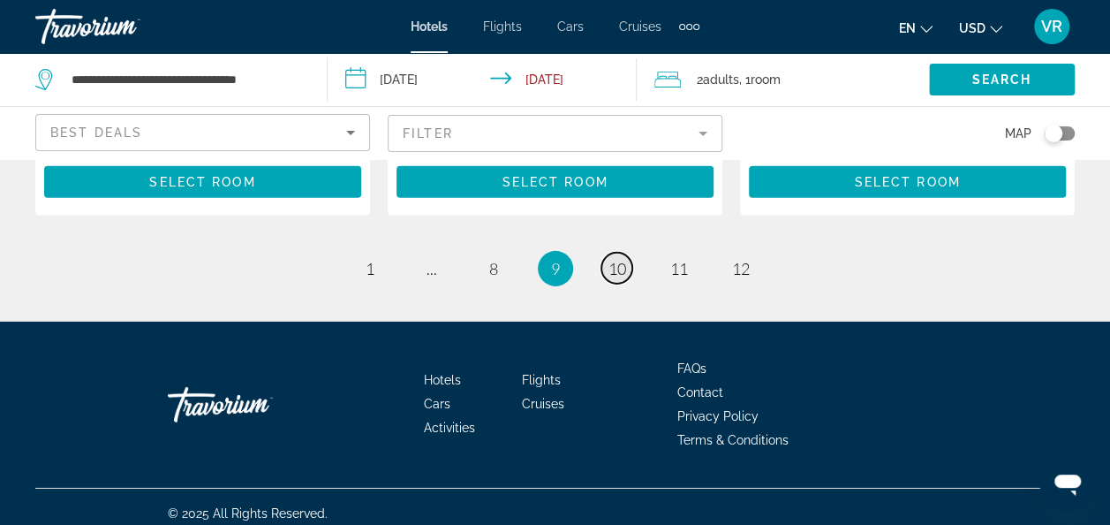
click at [624, 259] on span "10" at bounding box center [618, 268] width 18 height 19
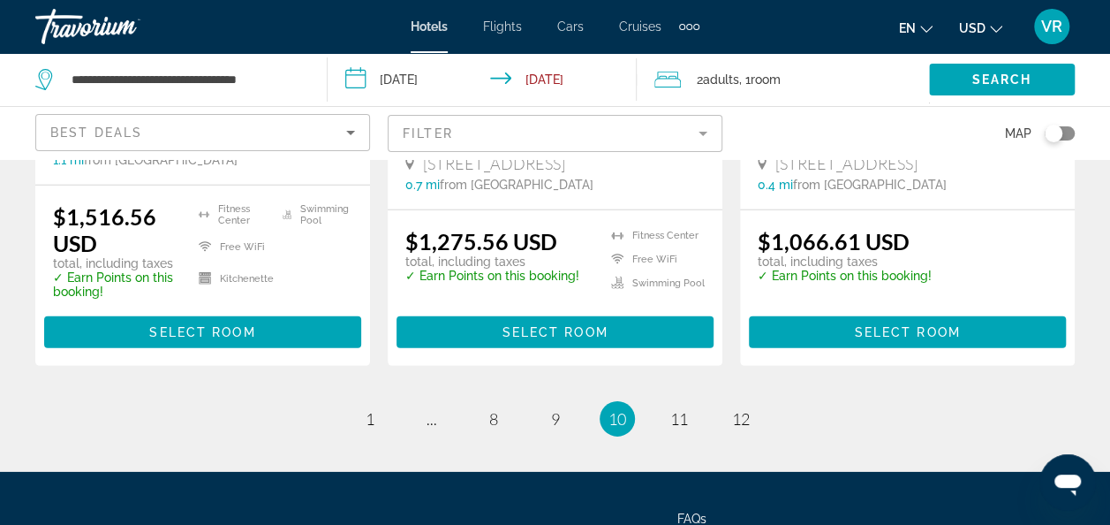
scroll to position [2522, 0]
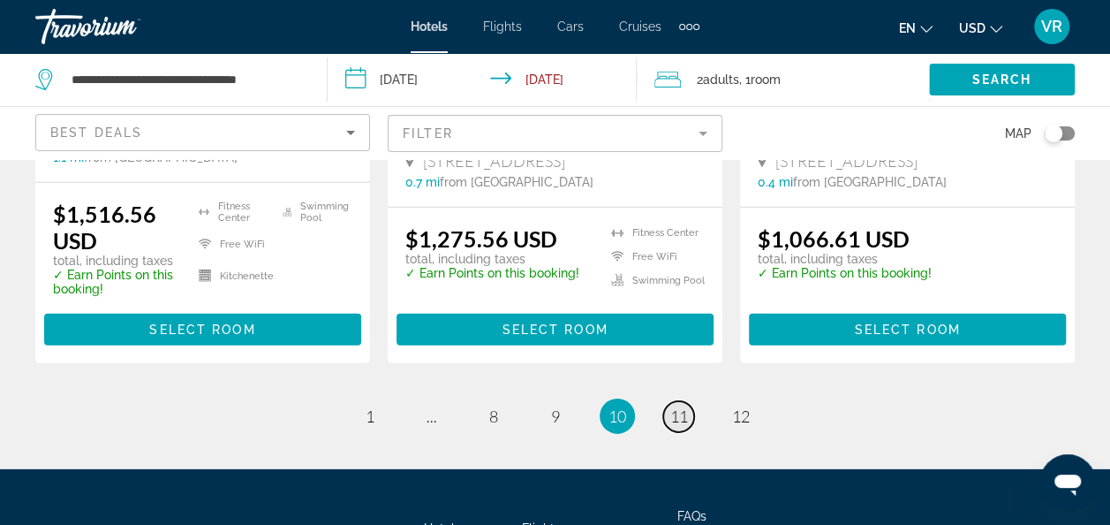
click at [677, 406] on span "11" at bounding box center [679, 415] width 18 height 19
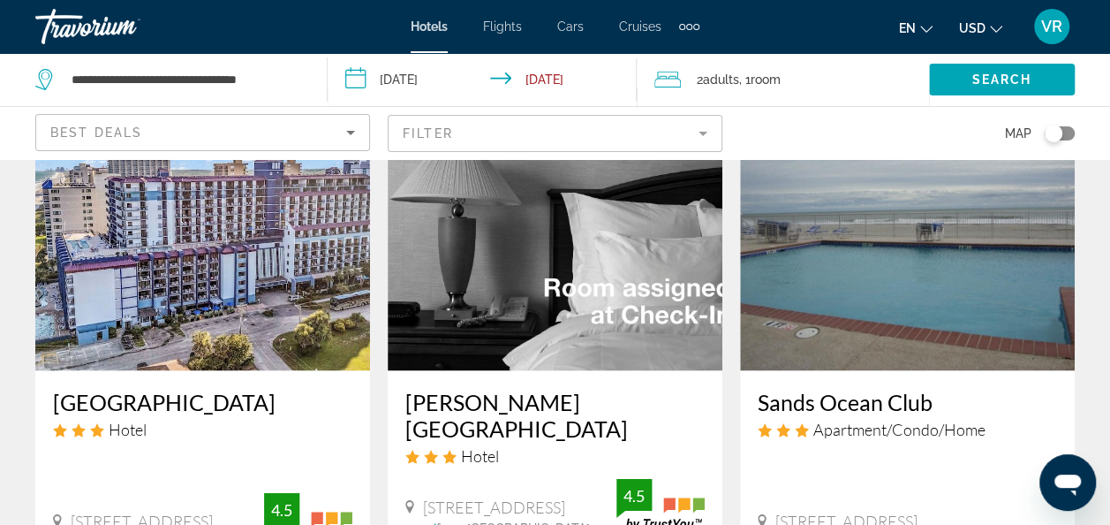
scroll to position [1473, 0]
